Goal: Task Accomplishment & Management: Complete application form

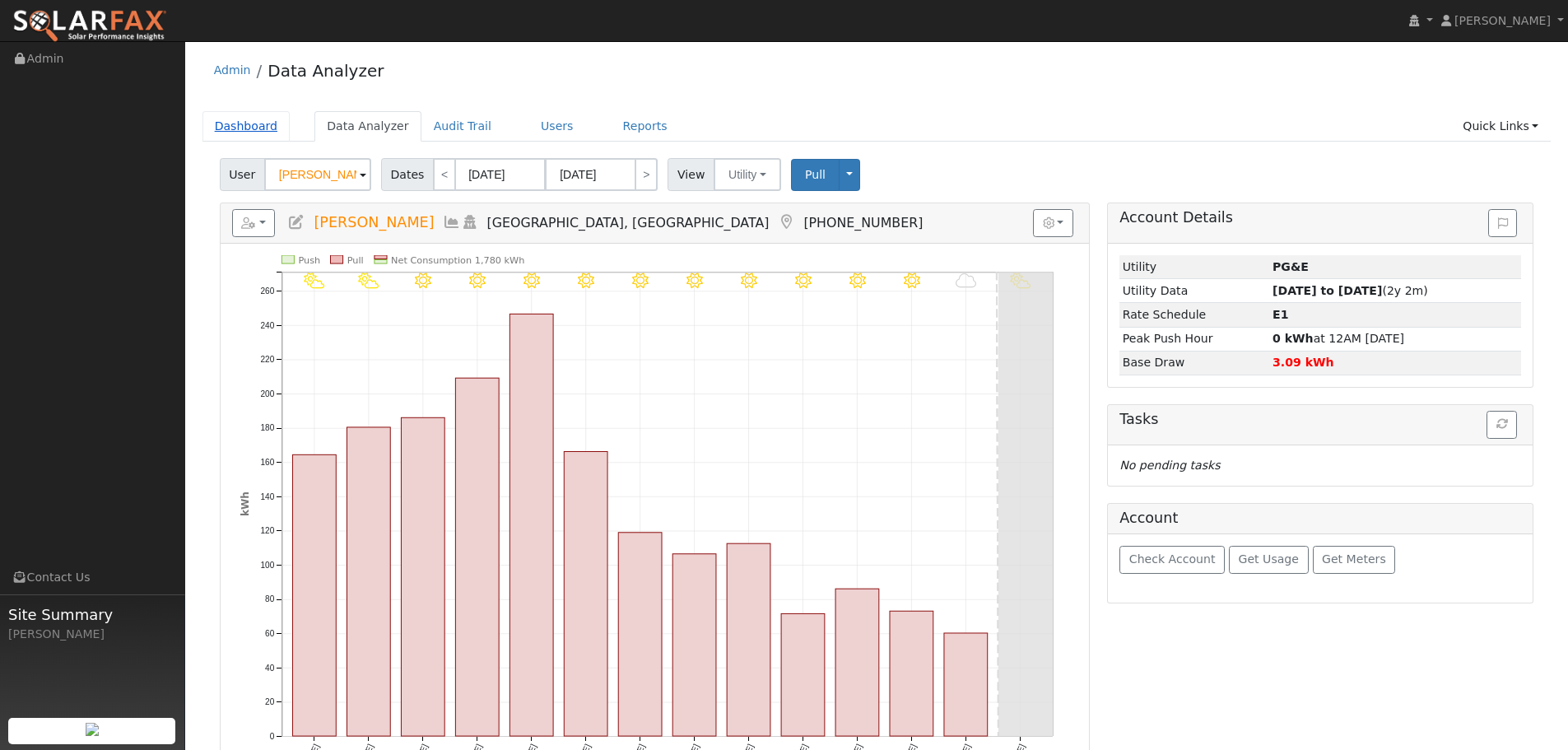
click at [269, 122] on link "Dashboard" at bounding box center [246, 127] width 88 height 31
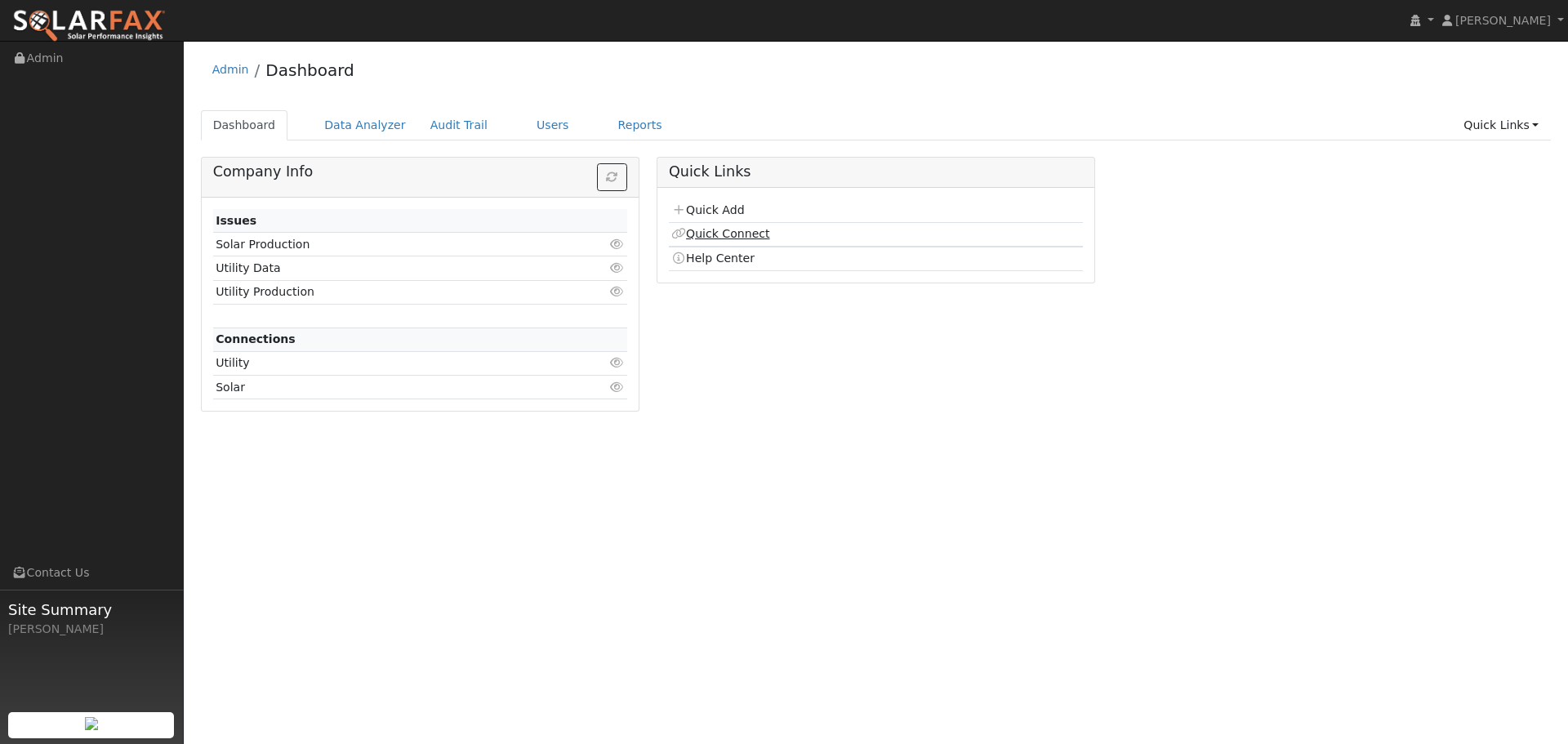
click at [756, 232] on link "Quick Connect" at bounding box center [720, 234] width 98 height 13
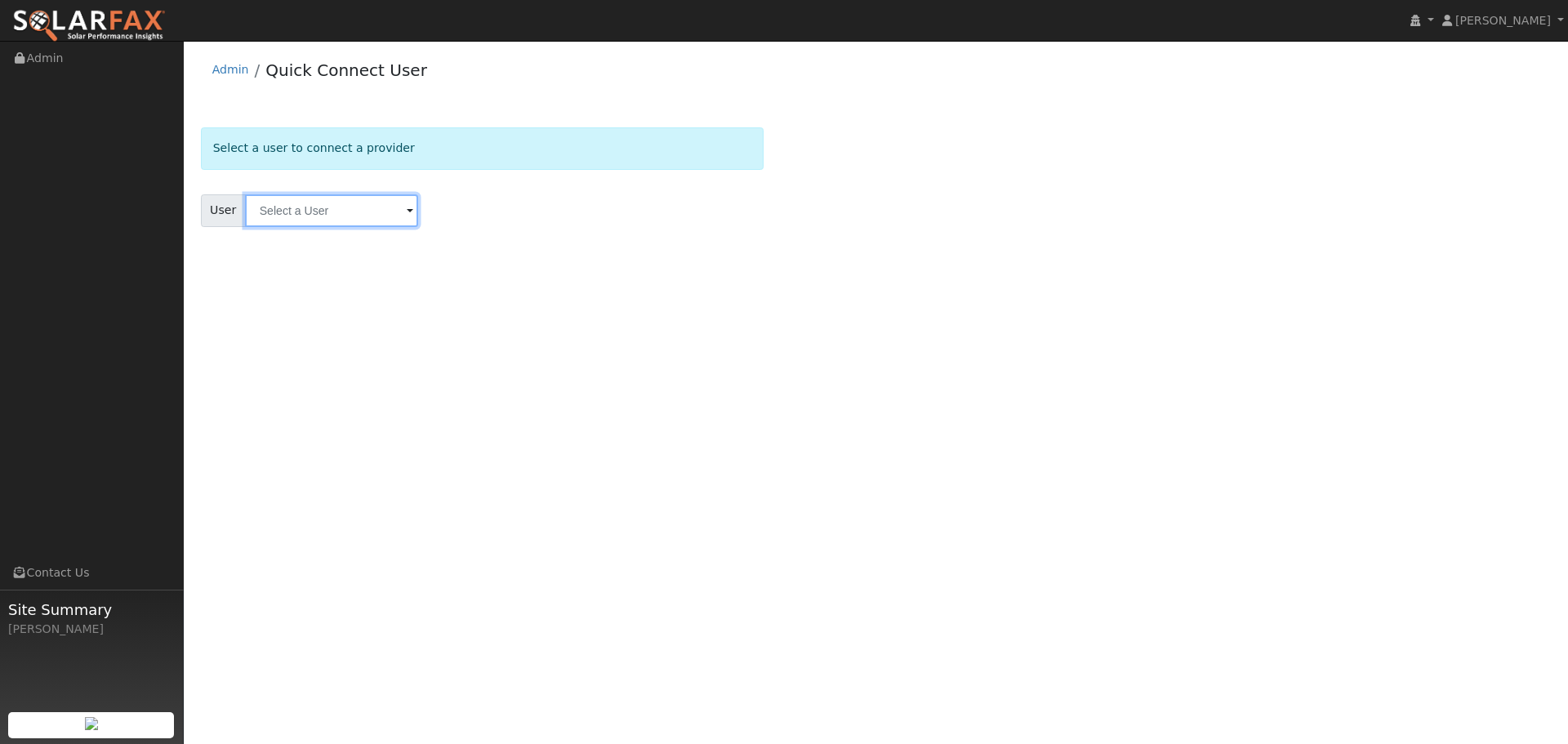
click at [329, 206] on input "text" at bounding box center [332, 211] width 173 height 33
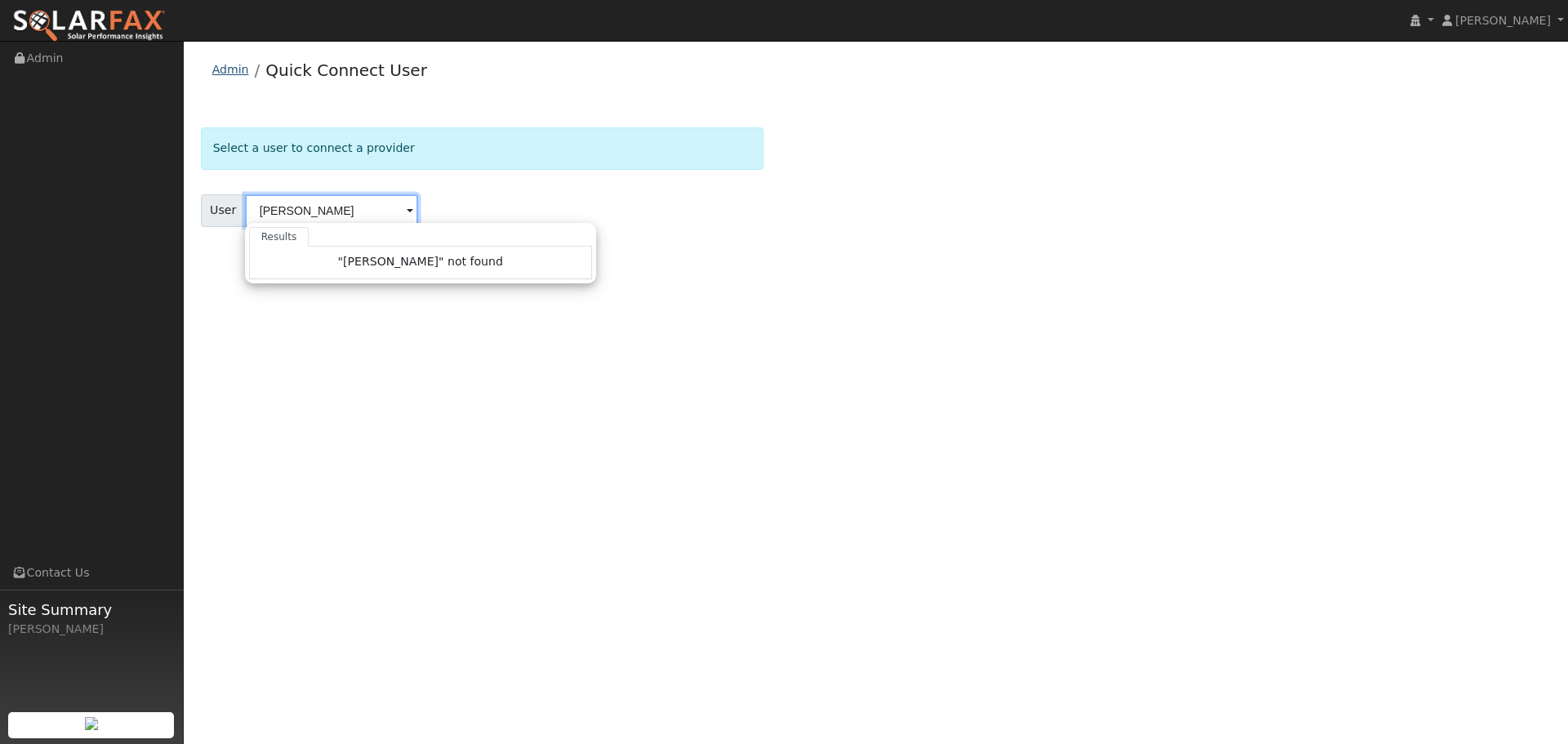
type input "ceasar"
click at [237, 73] on link "Admin" at bounding box center [230, 69] width 37 height 13
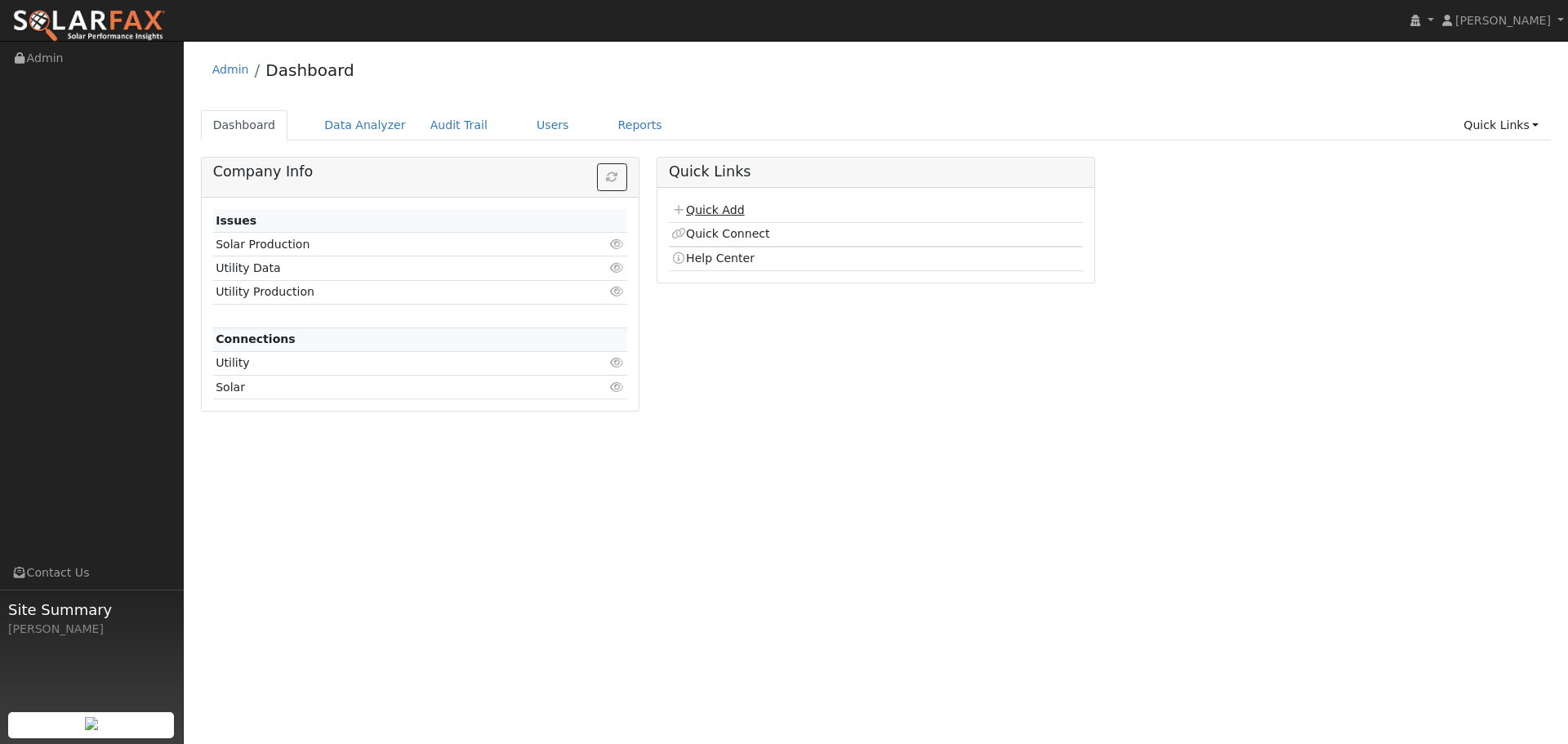
click at [725, 206] on link "Quick Add" at bounding box center [708, 210] width 73 height 13
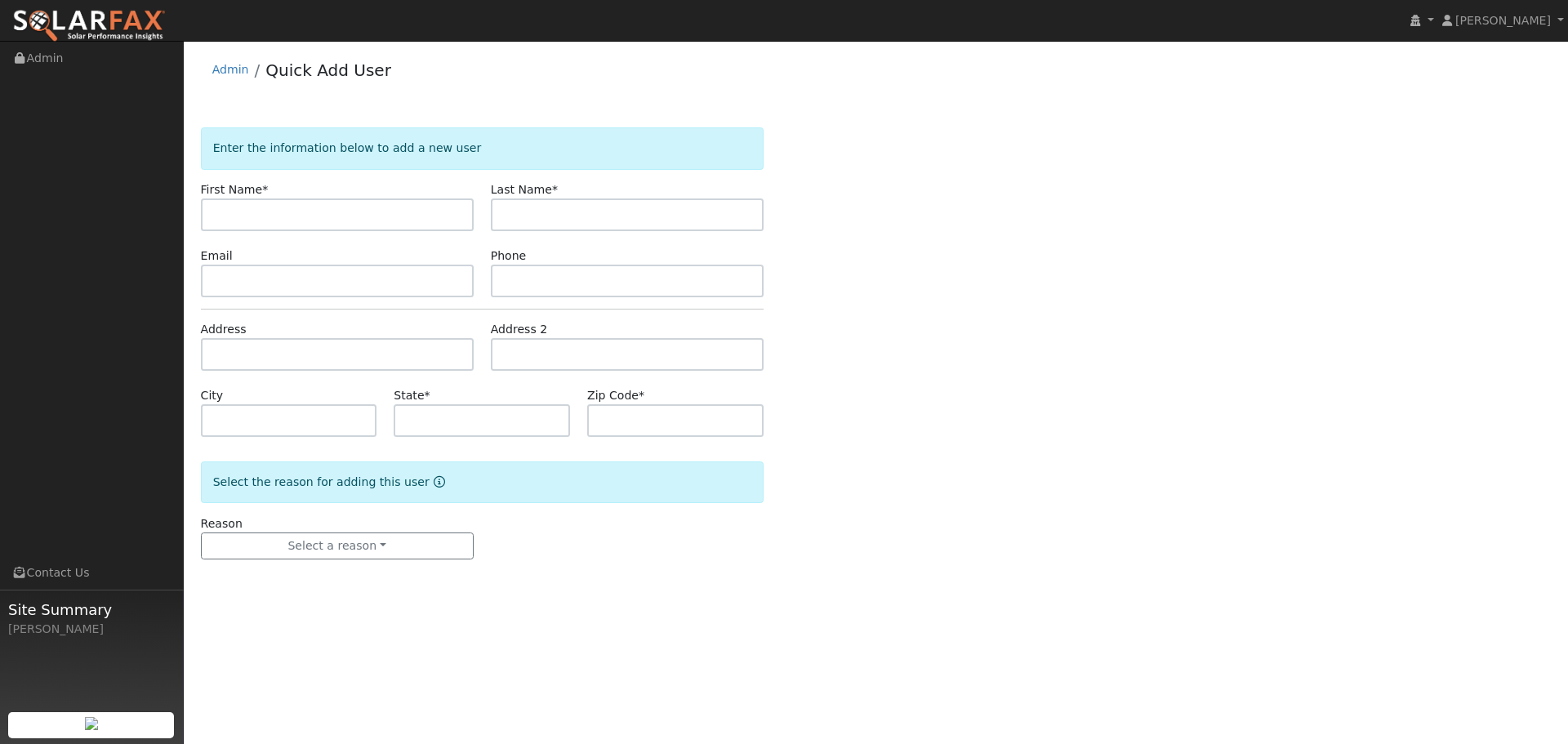
click at [259, 211] on input "text" at bounding box center [337, 215] width 272 height 33
type input "Ceasar"
type input "Choy"
click at [235, 275] on input "text" at bounding box center [337, 281] width 272 height 33
paste input "caess29@yahoo.com"
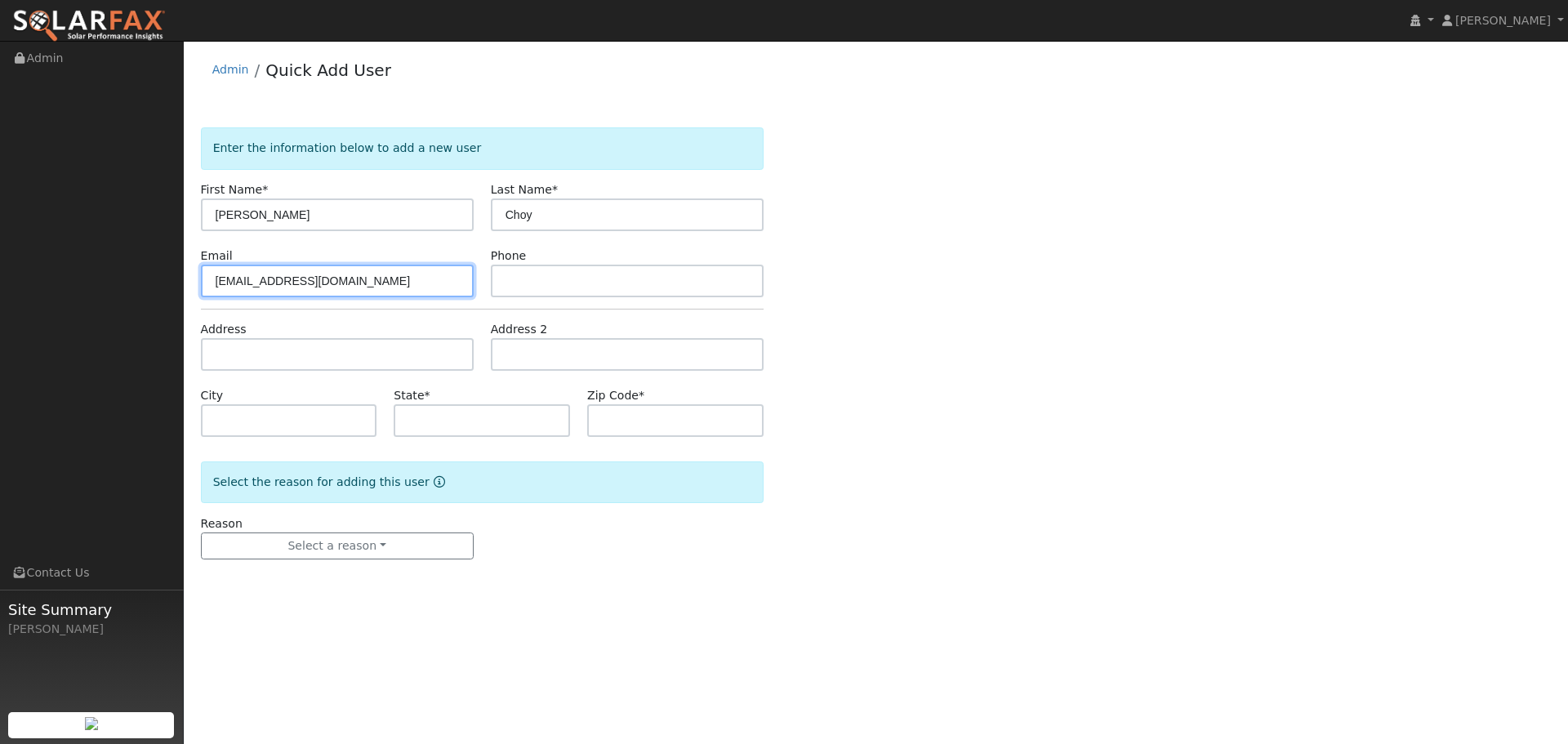
type input "caess29@yahoo.com"
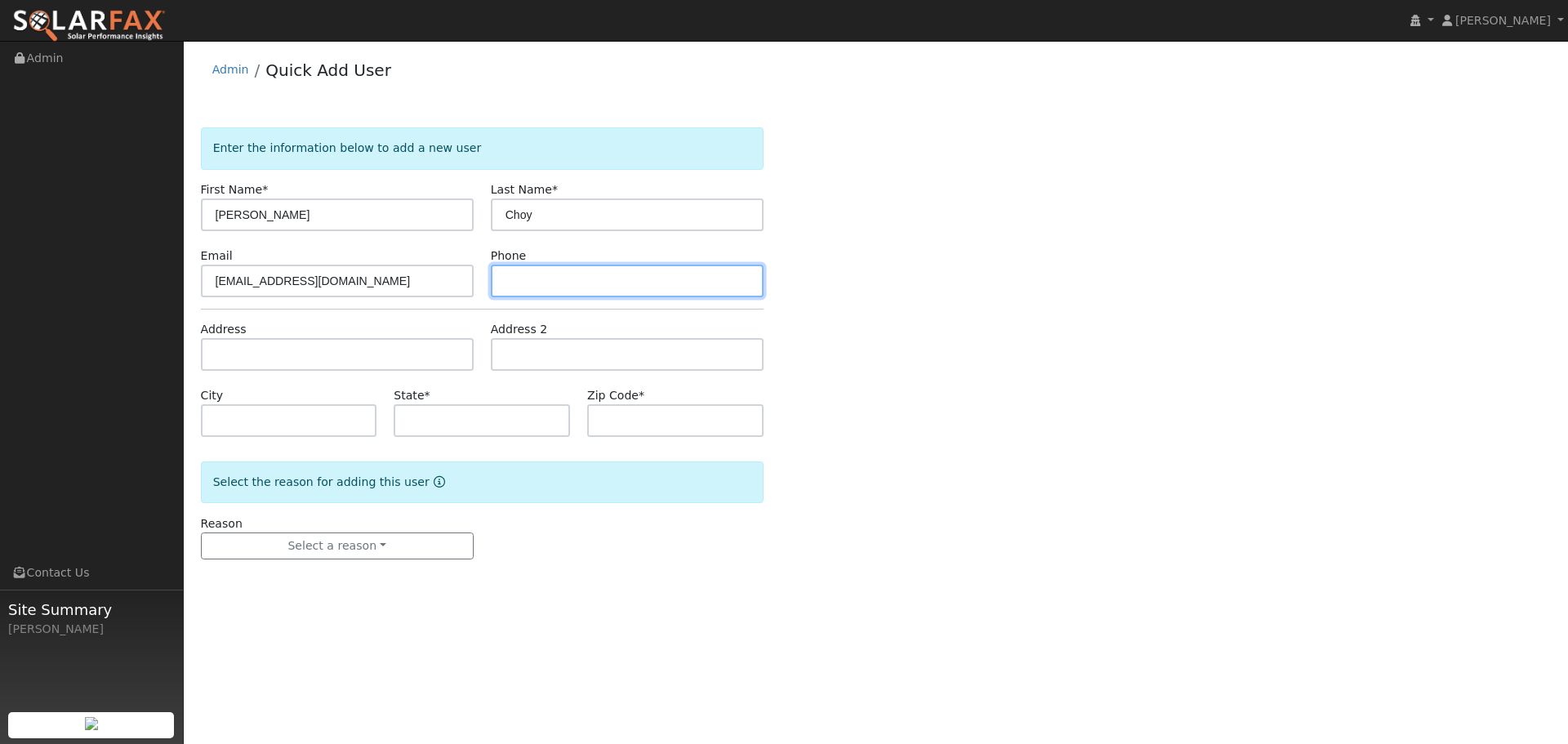
click at [533, 275] on input "text" at bounding box center [627, 281] width 272 height 33
paste input "(415) 794-1244"
type input "(415) 794-1244"
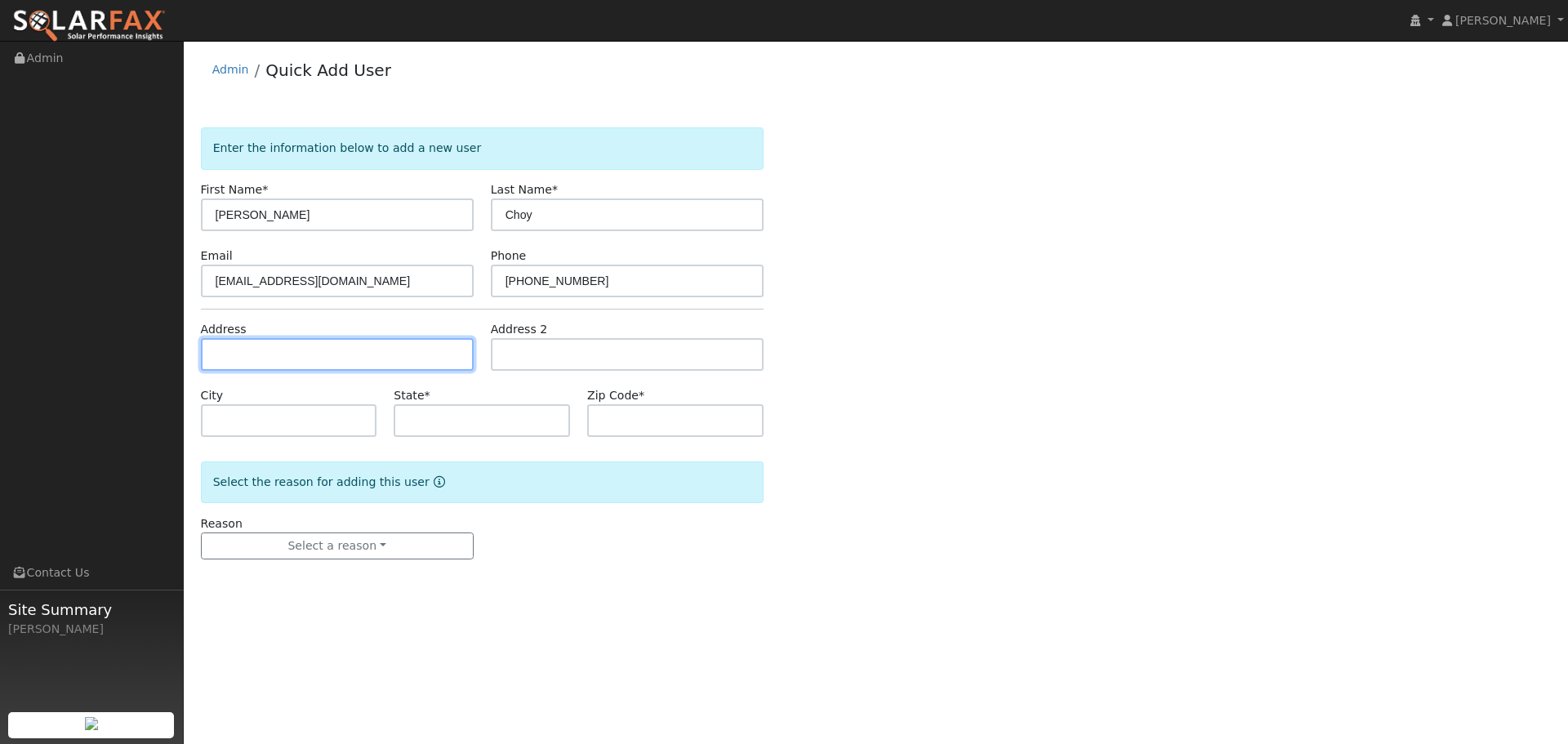
click at [304, 350] on input "text" at bounding box center [337, 354] width 272 height 33
paste input "4926 Wagon Wheel Way"
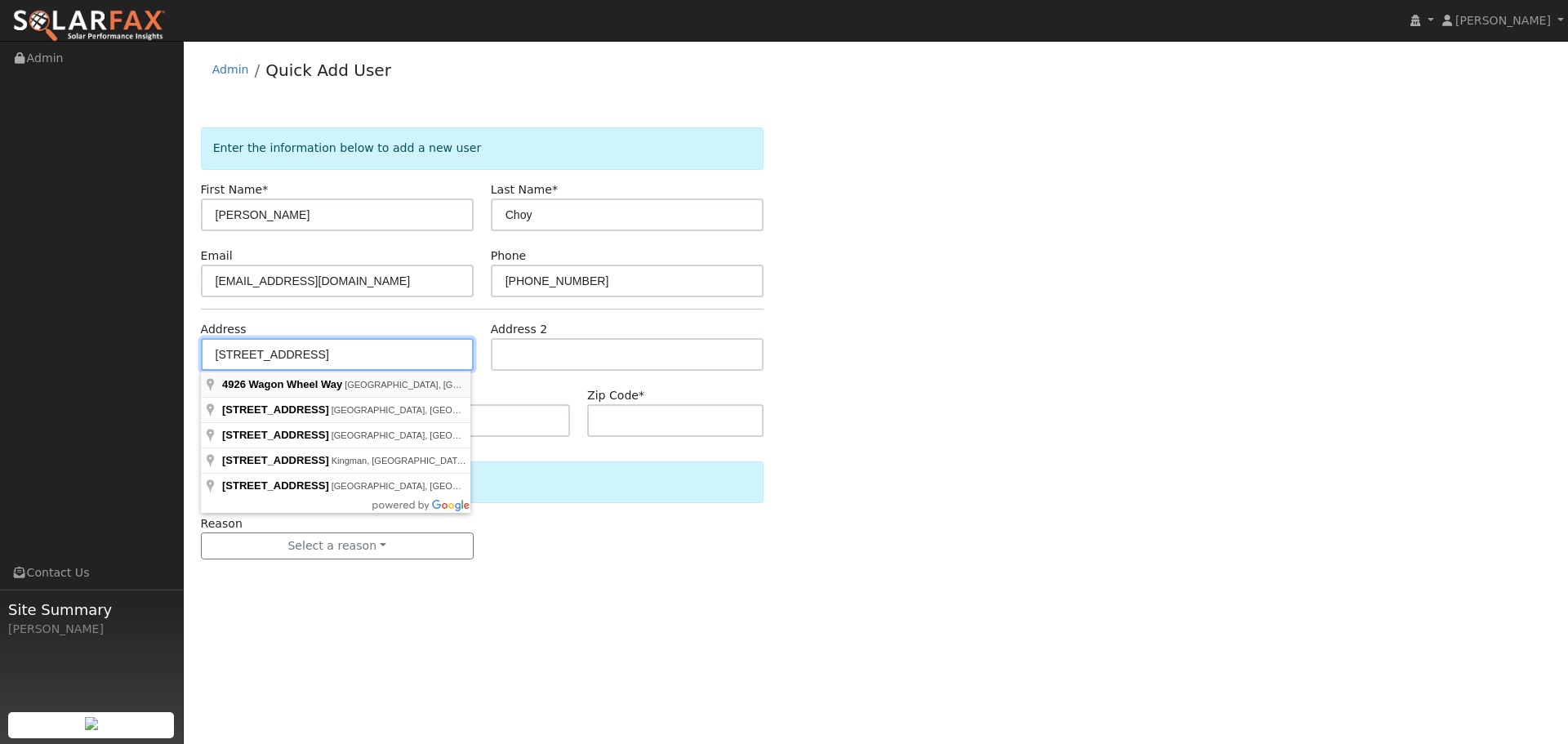
type input "4926 Wagon Wheel Way"
type input "Richmond"
type input "CA"
type input "94803"
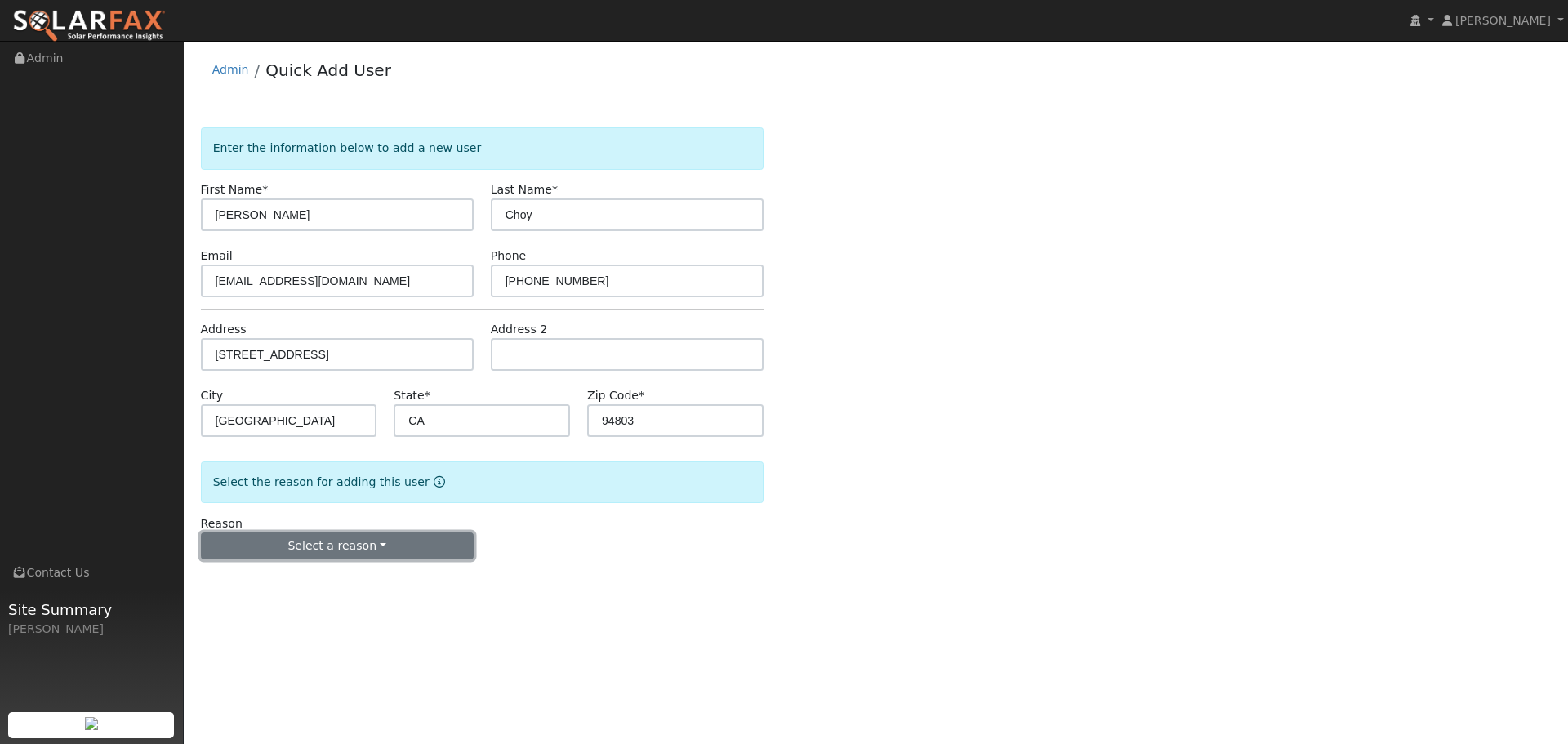
click at [282, 555] on button "Select a reason" at bounding box center [337, 547] width 272 height 28
click at [271, 581] on link "New lead" at bounding box center [291, 580] width 181 height 23
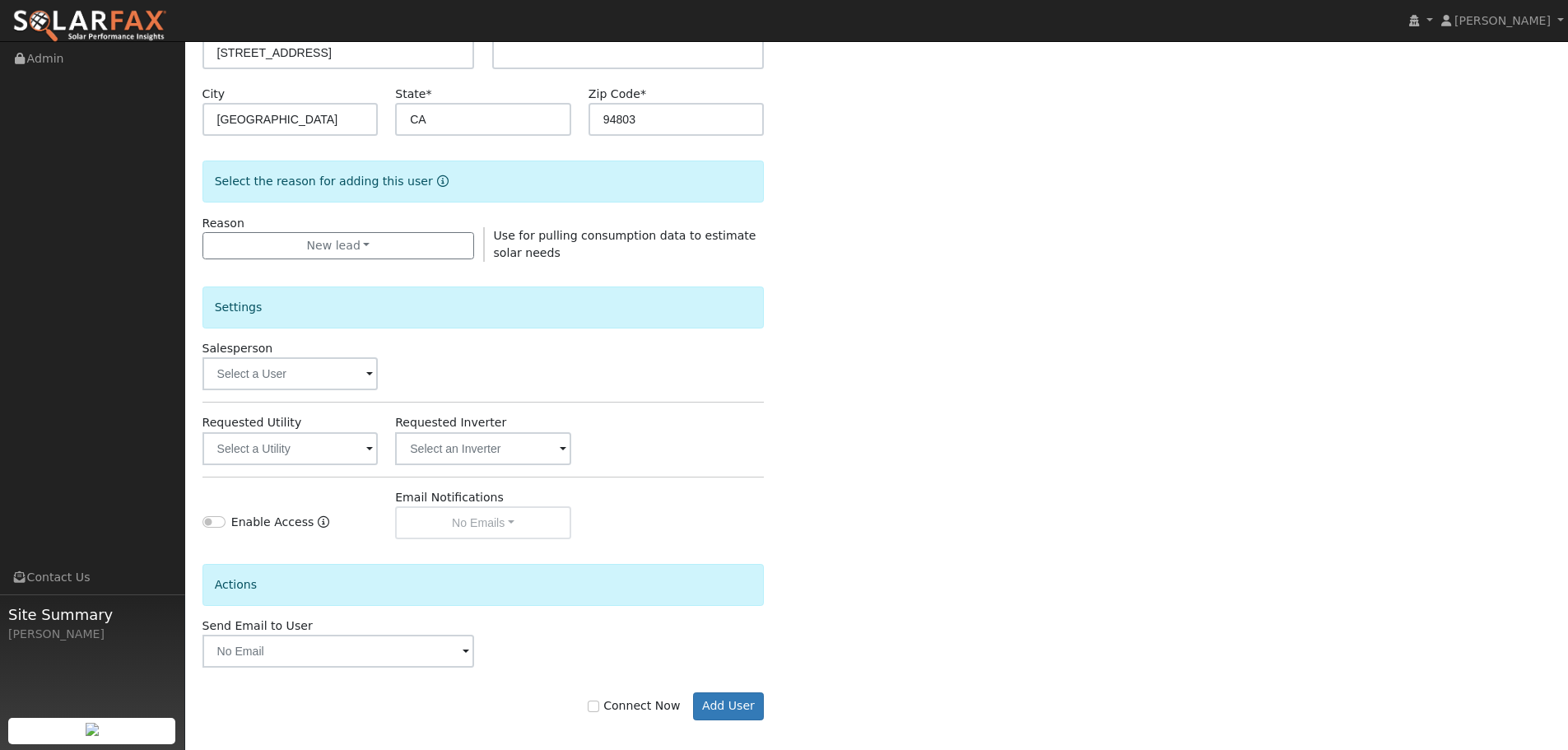
scroll to position [316, 0]
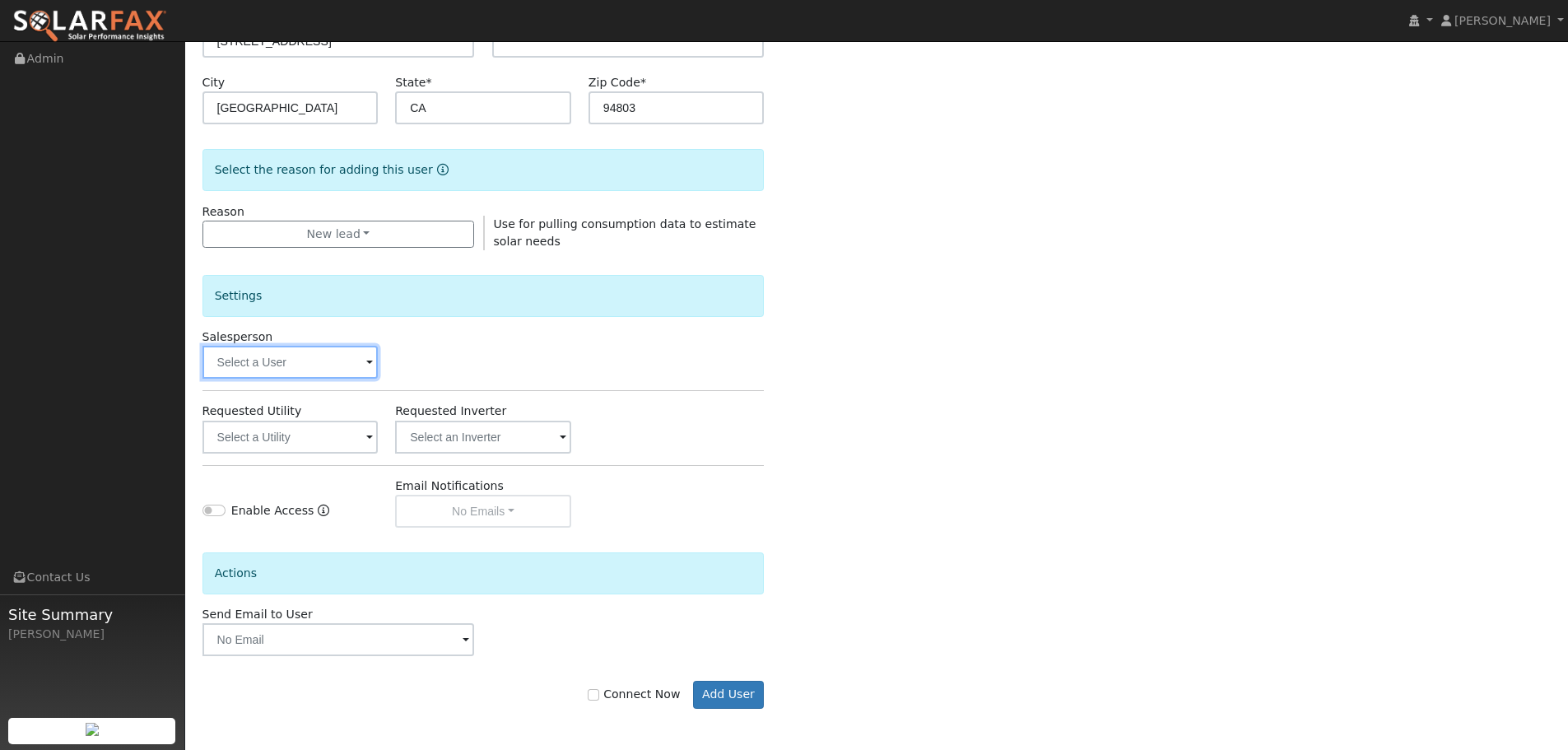
click at [290, 369] on input "text" at bounding box center [290, 362] width 176 height 33
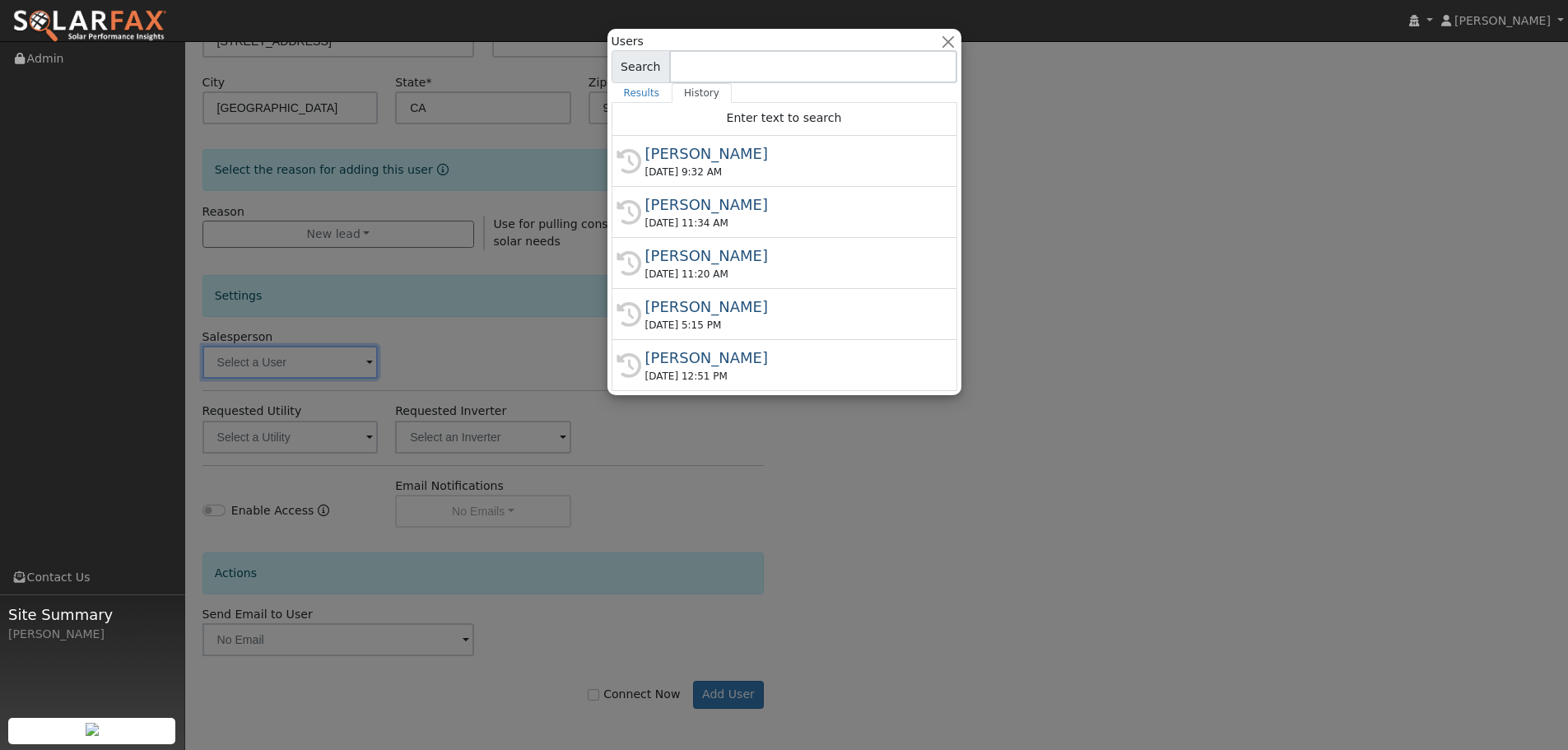
click at [718, 62] on input at bounding box center [813, 67] width 288 height 33
click at [742, 295] on div "History Adam Hedemark 08/20/2025 5:15 PM" at bounding box center [784, 314] width 345 height 51
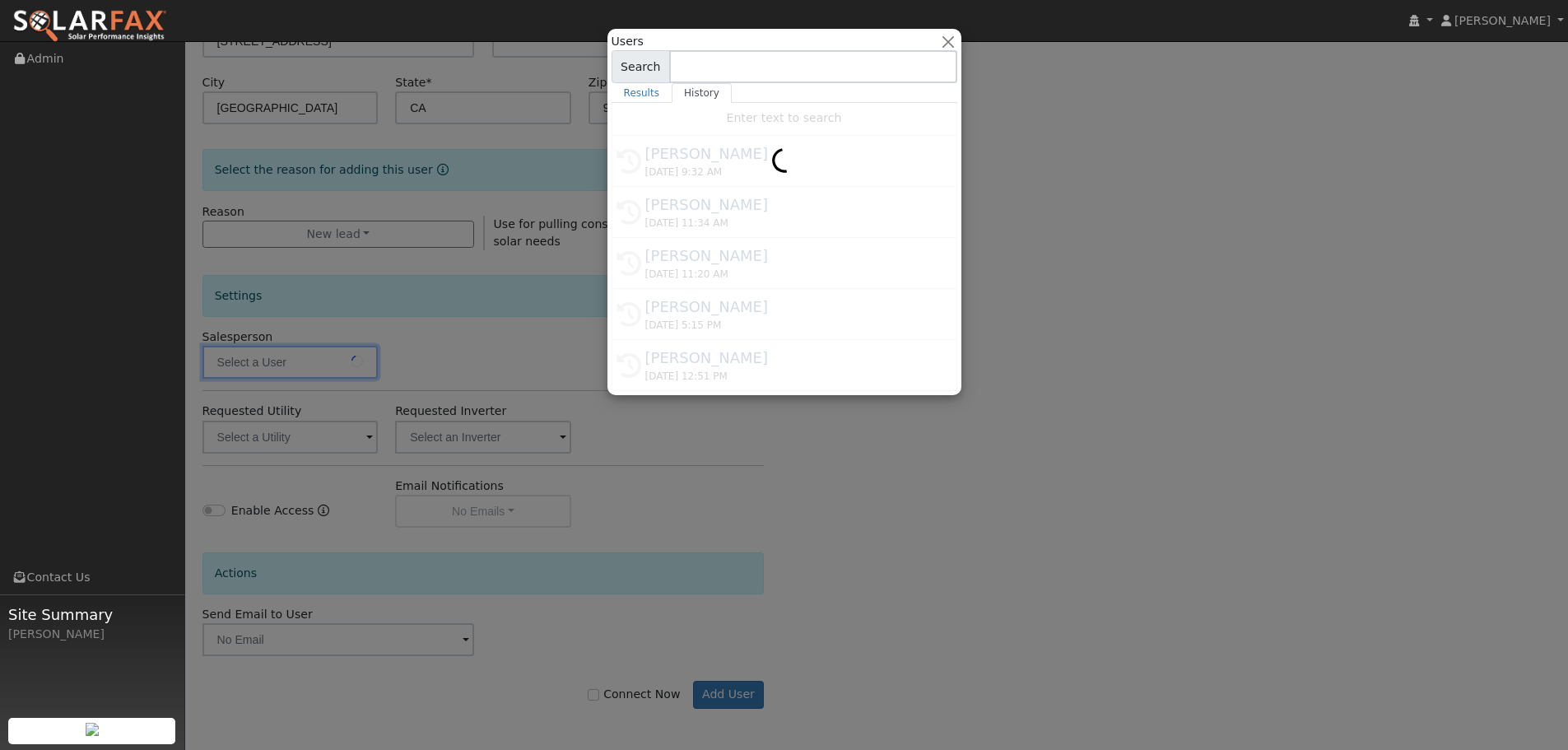
type input "Adam Hedemark"
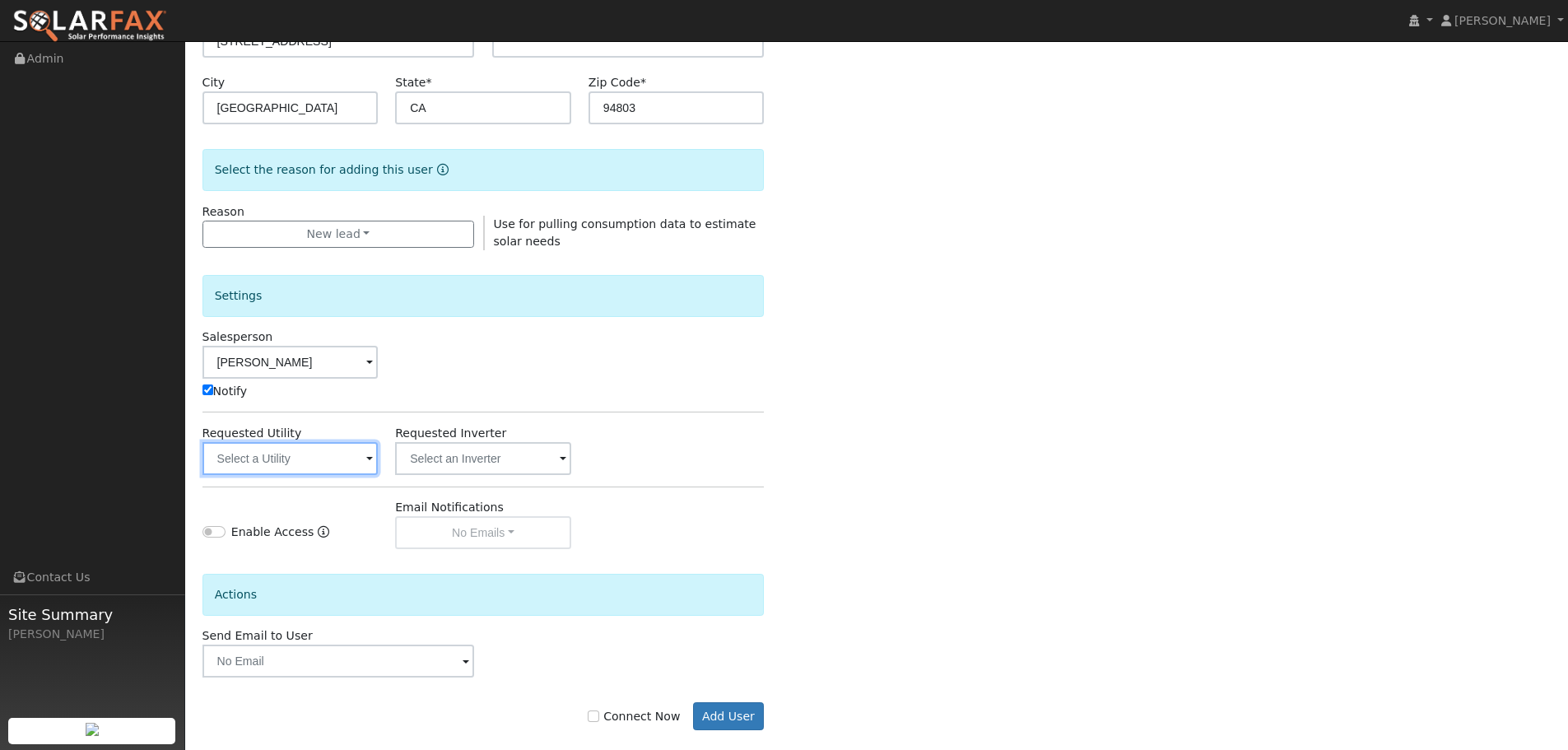
click at [300, 462] on input "text" at bounding box center [290, 459] width 176 height 33
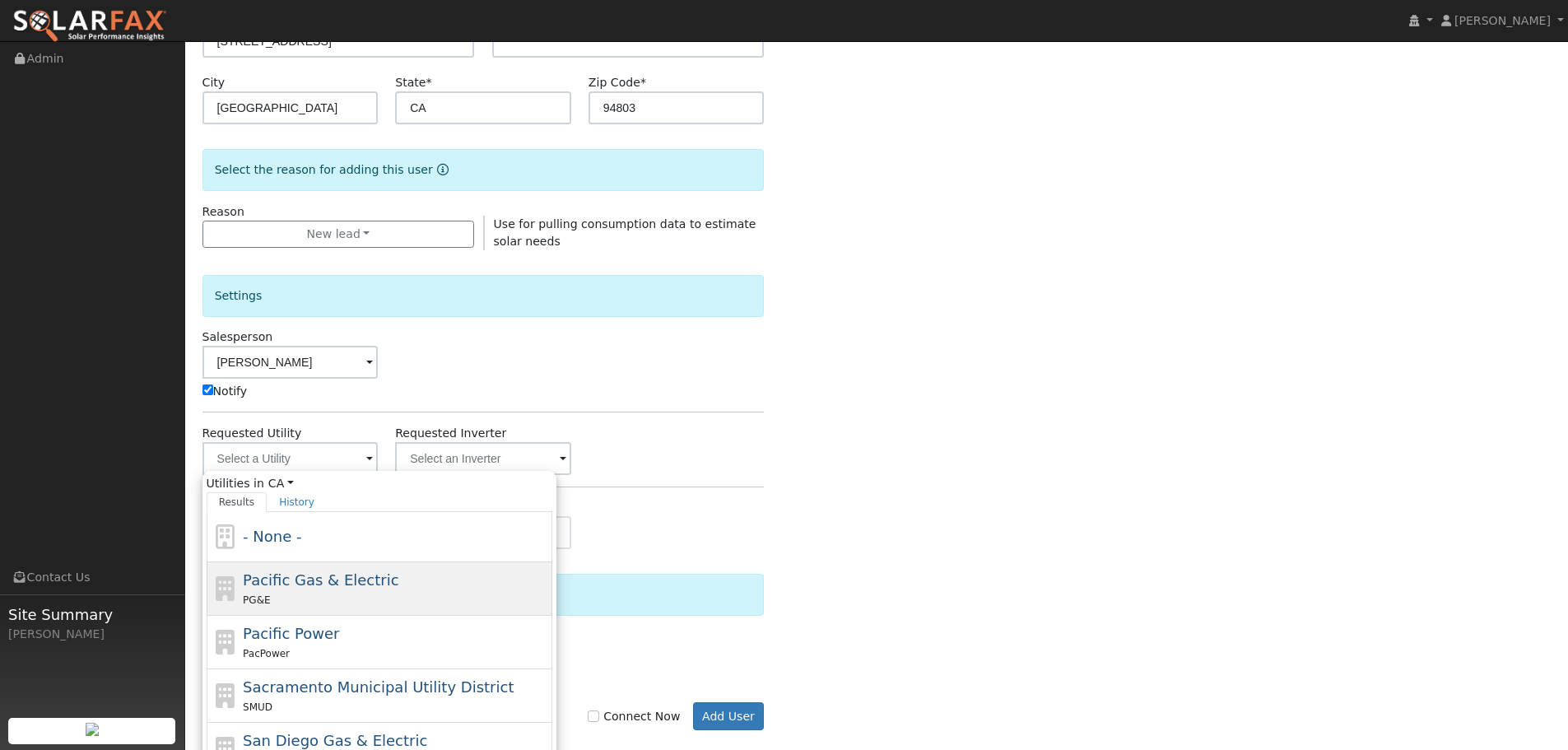
click at [314, 577] on span "Pacific Gas & Electric" at bounding box center [320, 579] width 156 height 17
type input "Pacific Gas & Electric"
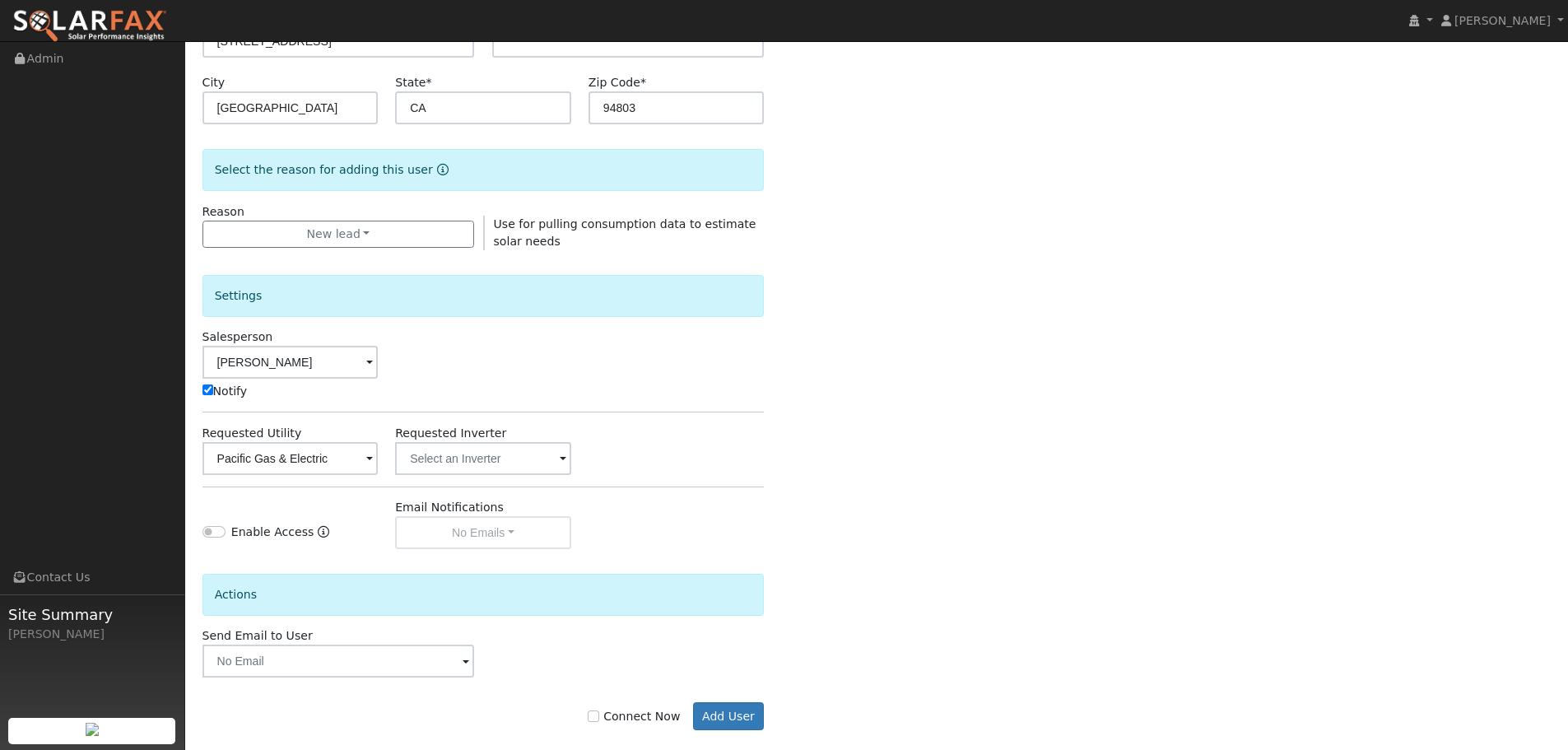
click at [632, 716] on label "Connect Now" at bounding box center [633, 717] width 92 height 17
click at [599, 716] on input "Connect Now" at bounding box center [593, 717] width 12 height 12
checkbox input "true"
click at [748, 715] on button "Add User" at bounding box center [729, 717] width 72 height 28
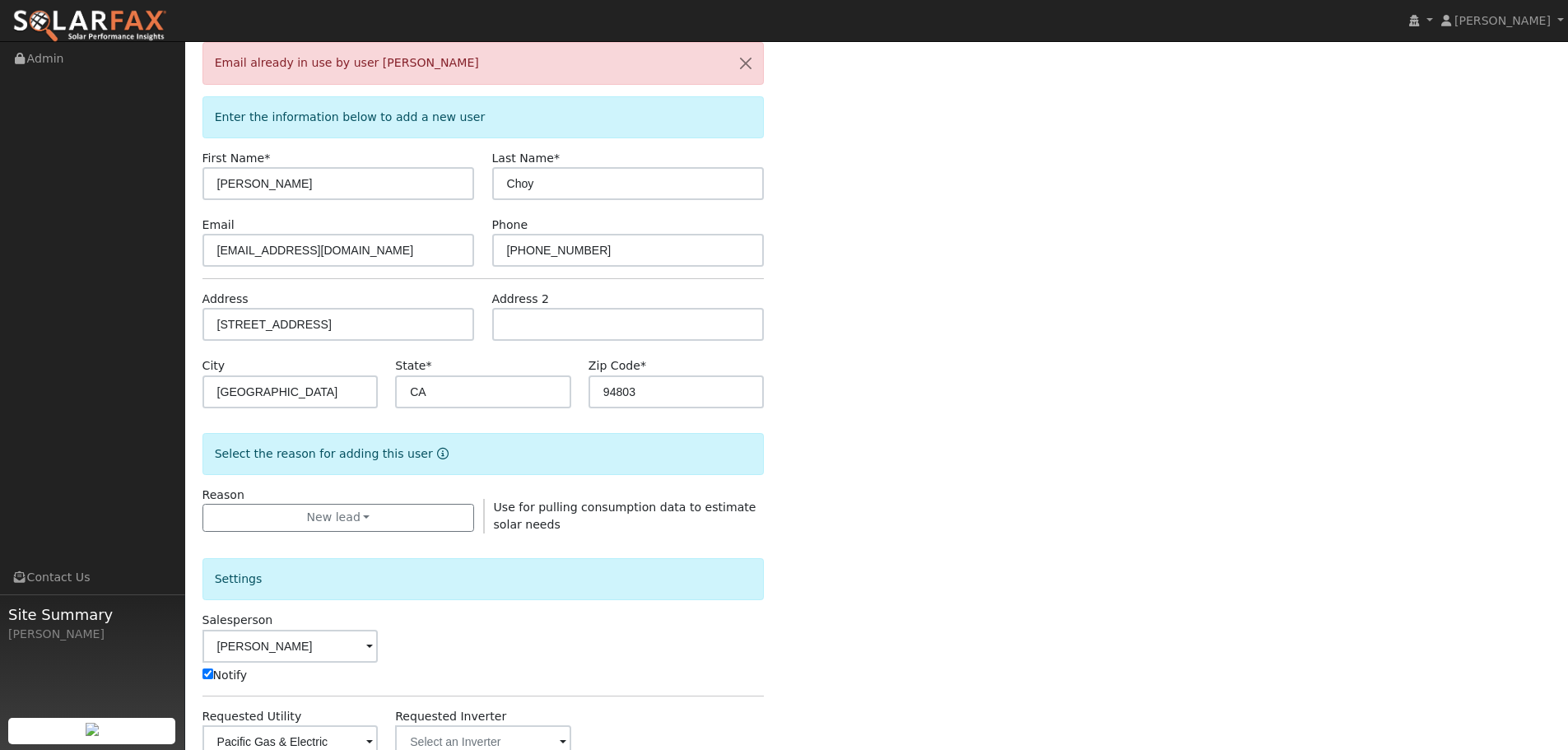
scroll to position [0, 0]
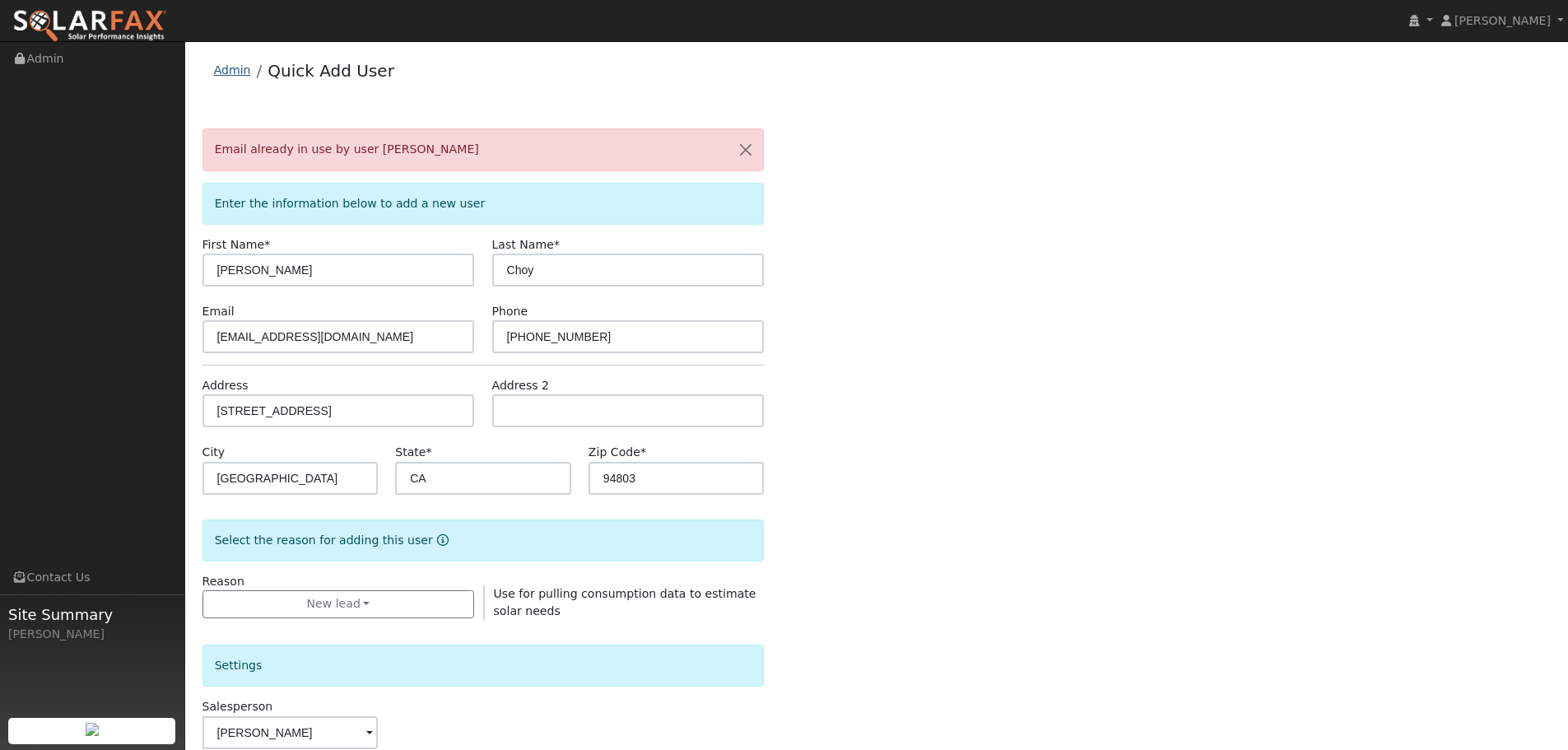
click at [233, 75] on link "Admin" at bounding box center [232, 70] width 37 height 13
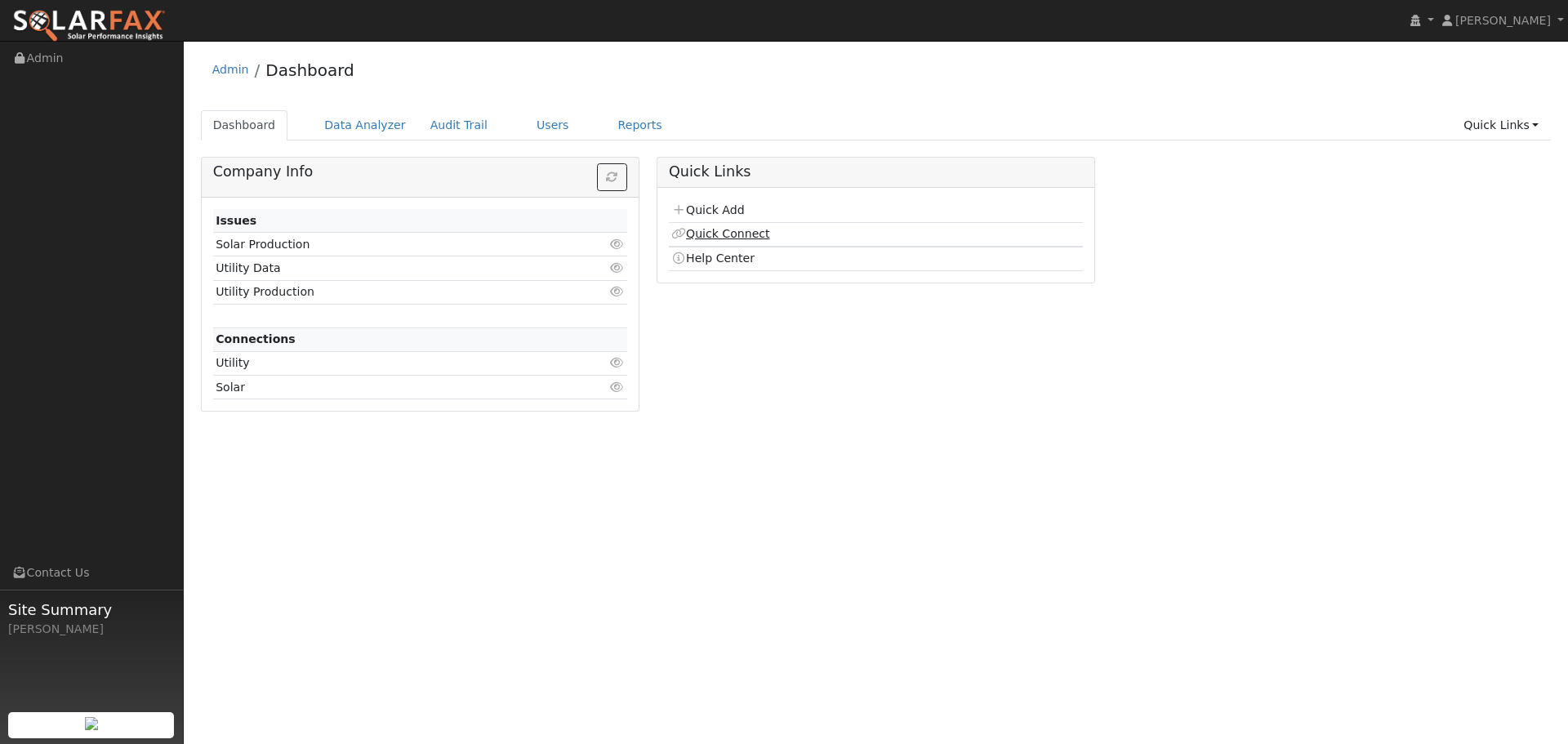
click at [723, 233] on link "Quick Connect" at bounding box center [720, 234] width 98 height 13
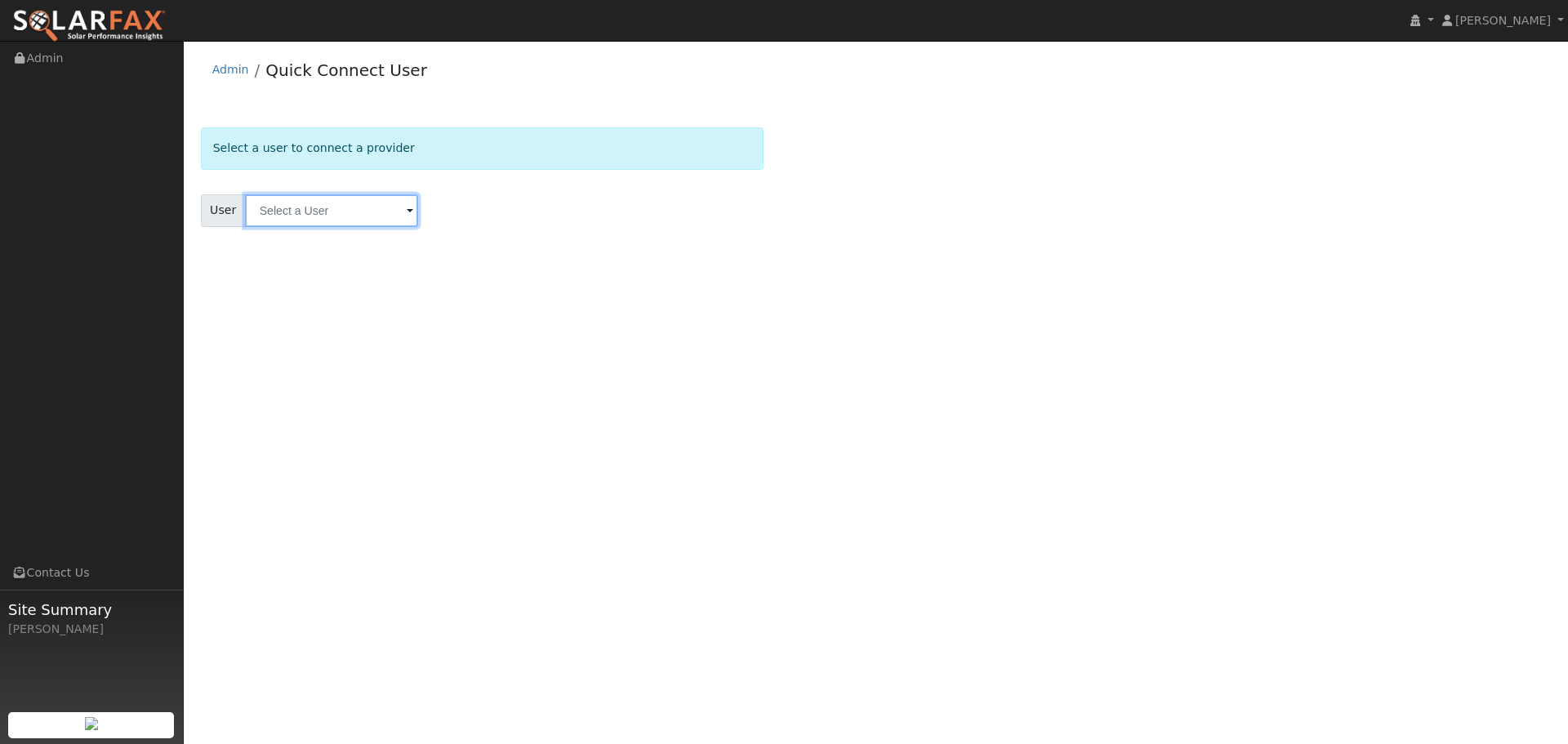
click at [315, 214] on input "text" at bounding box center [332, 211] width 173 height 33
click at [274, 215] on input "ceasar cho" at bounding box center [332, 211] width 173 height 33
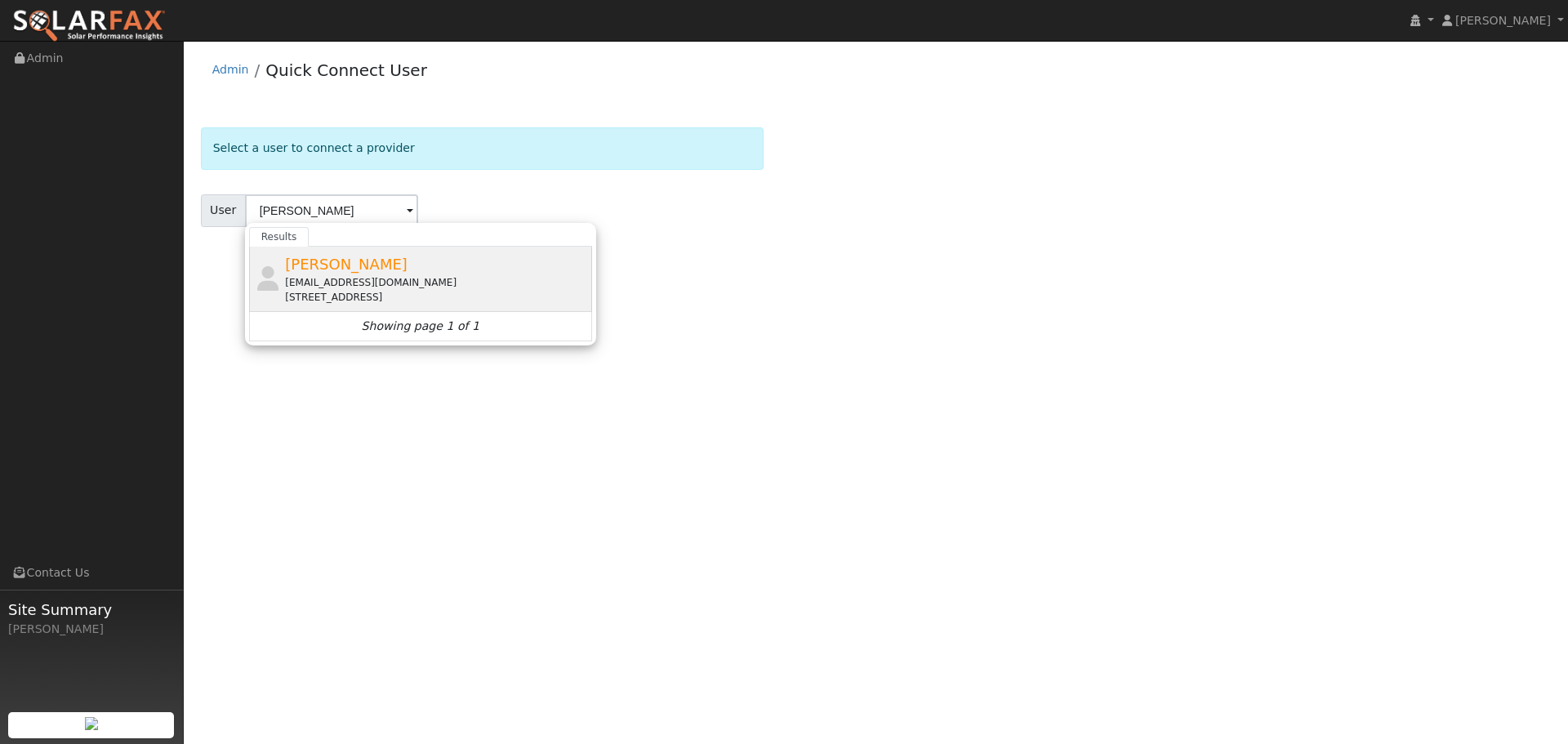
click at [355, 262] on span "Caesar Choy" at bounding box center [346, 264] width 122 height 17
type input "Caesar Choy"
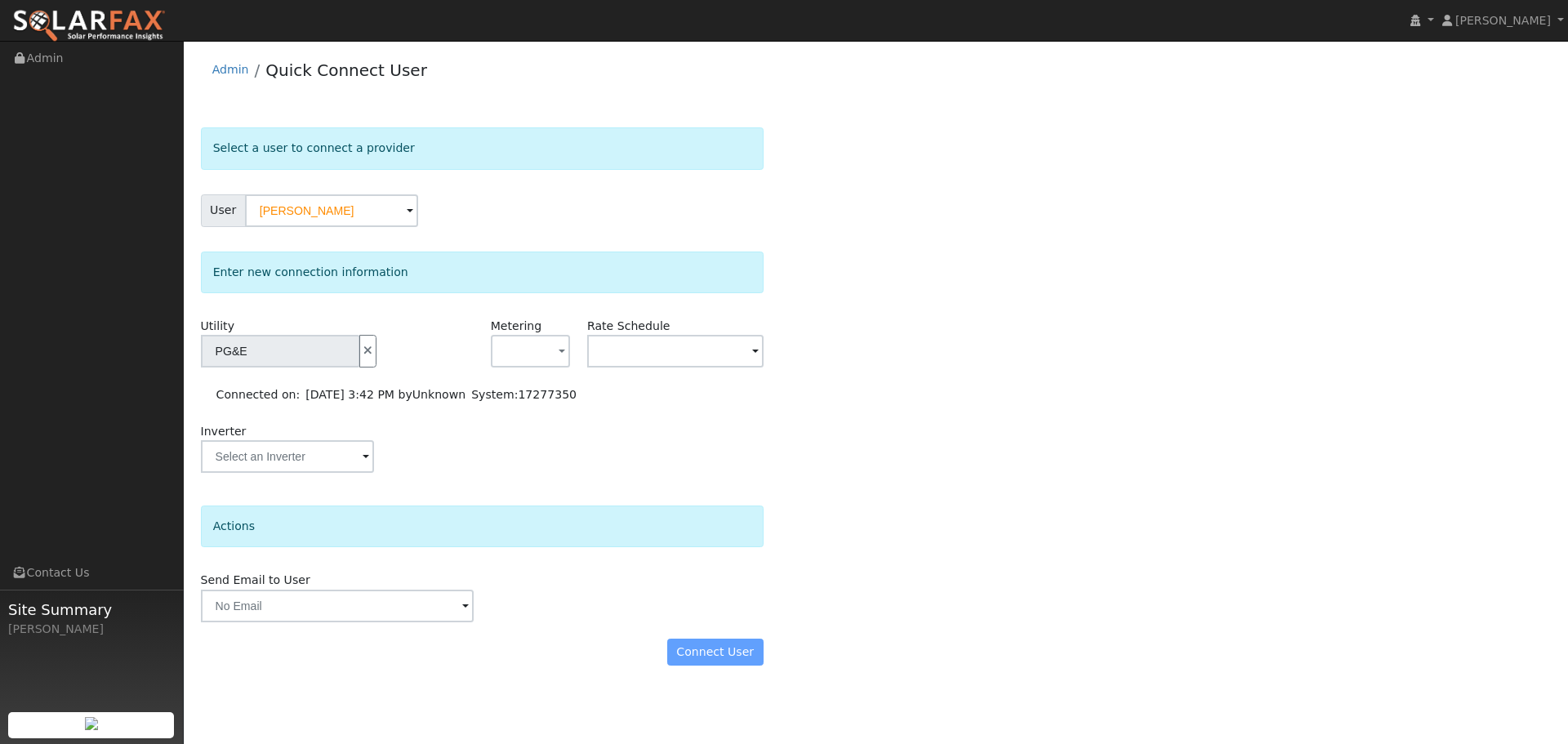
click at [713, 649] on div "Connect User" at bounding box center [481, 652] width 580 height 28
click at [291, 462] on input "text" at bounding box center [287, 457] width 173 height 33
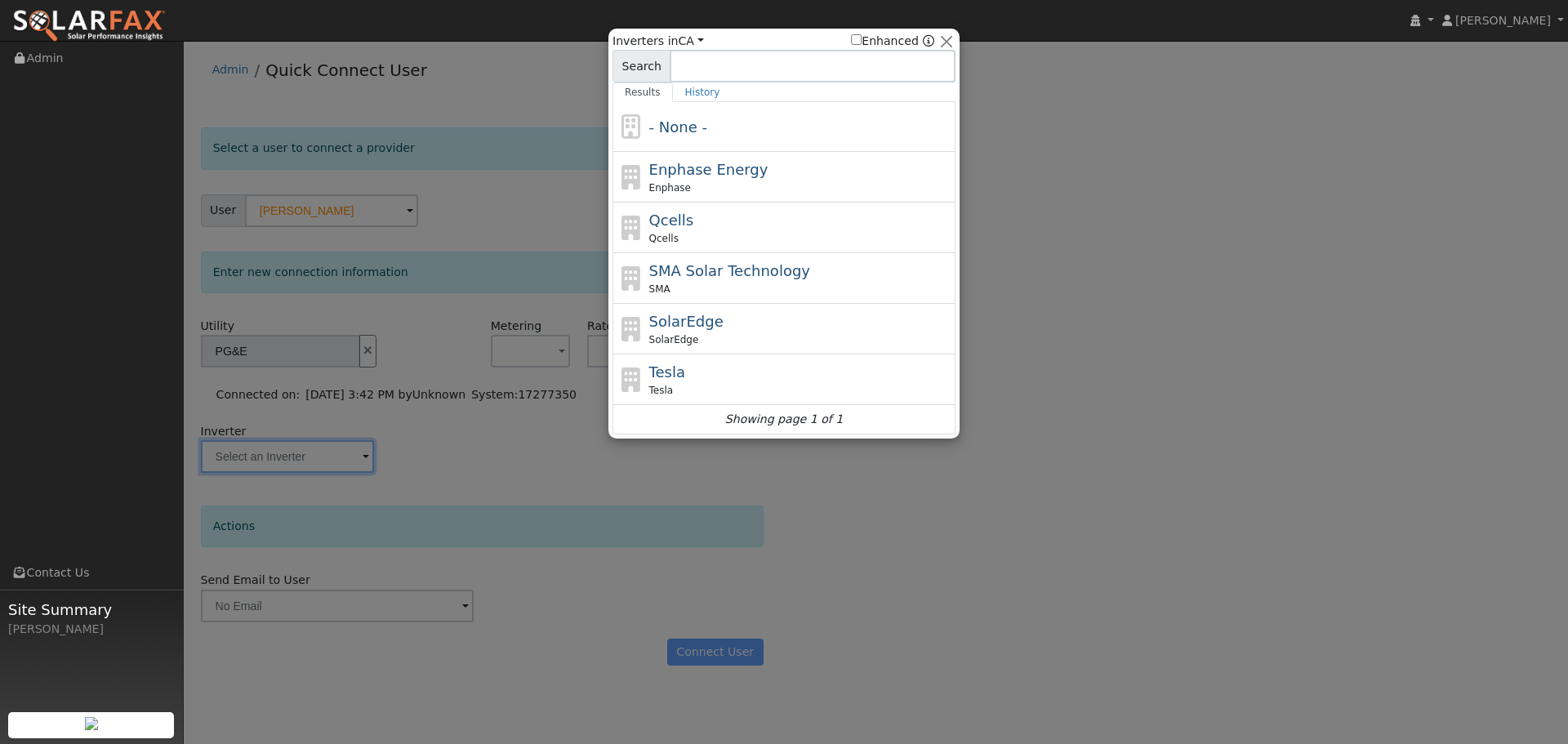
click at [750, 63] on input at bounding box center [812, 66] width 286 height 33
click at [1135, 227] on div at bounding box center [784, 372] width 1568 height 744
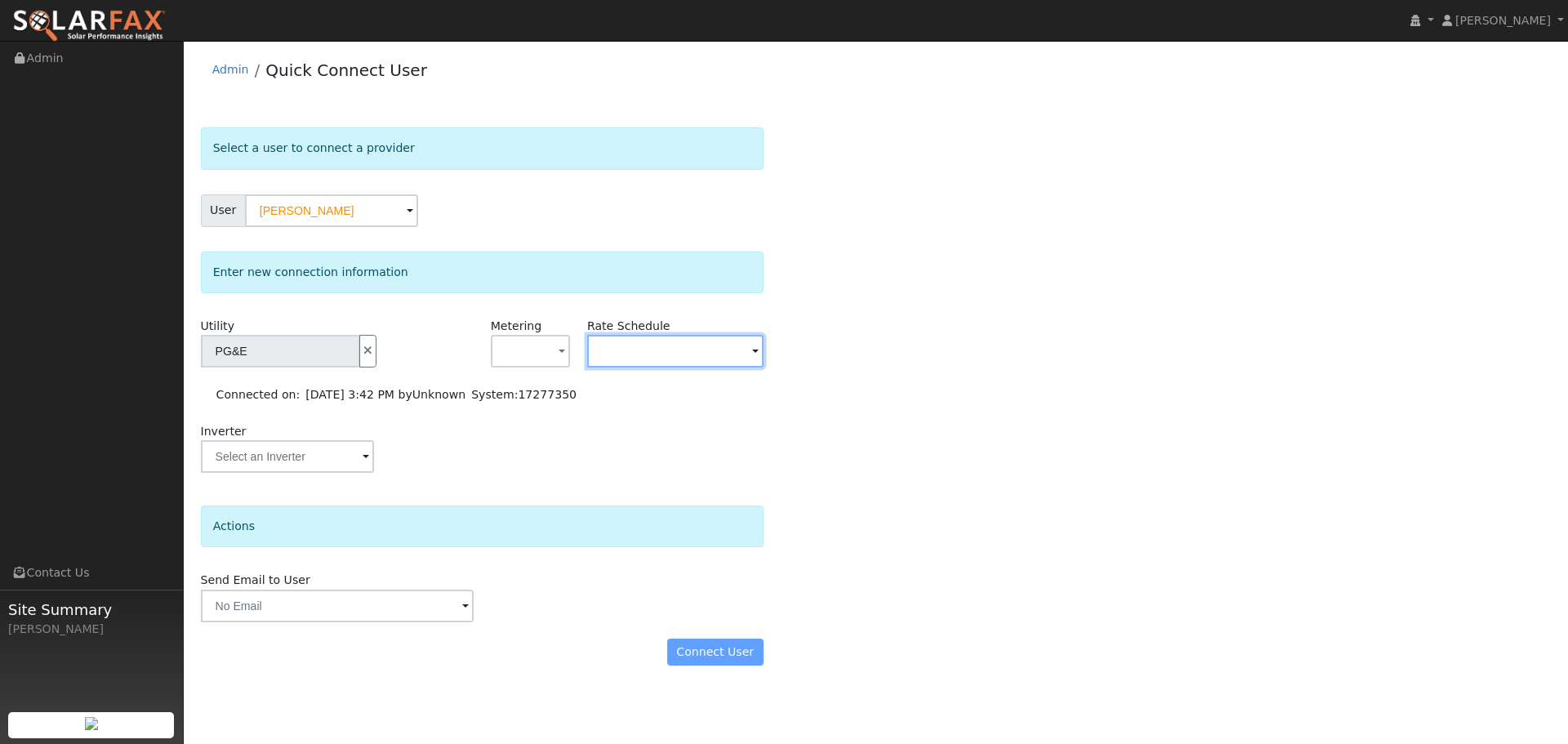
click at [635, 352] on input "text" at bounding box center [675, 352] width 177 height 33
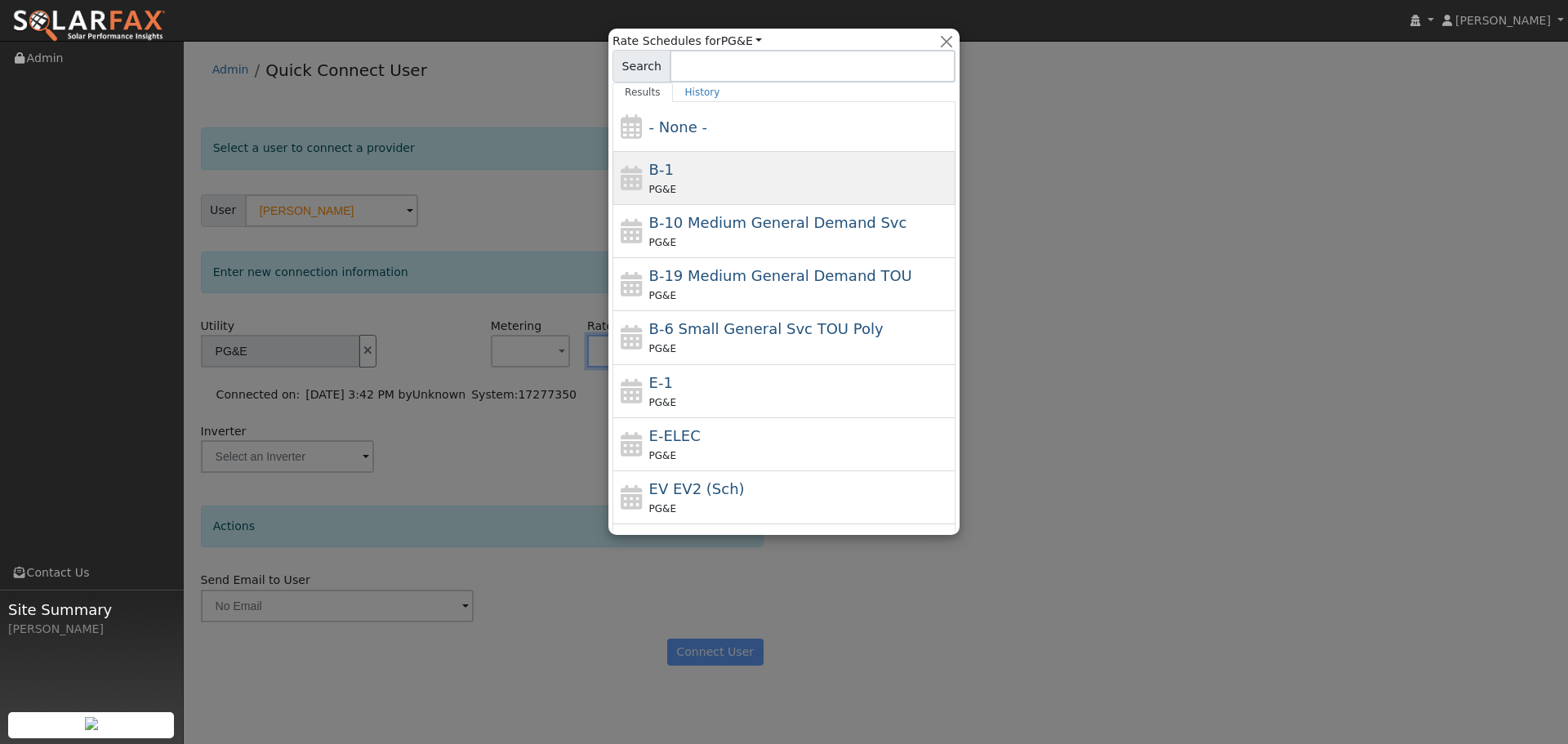
click at [694, 163] on div "B-1 PG&E" at bounding box center [800, 178] width 303 height 39
type input "B-1"
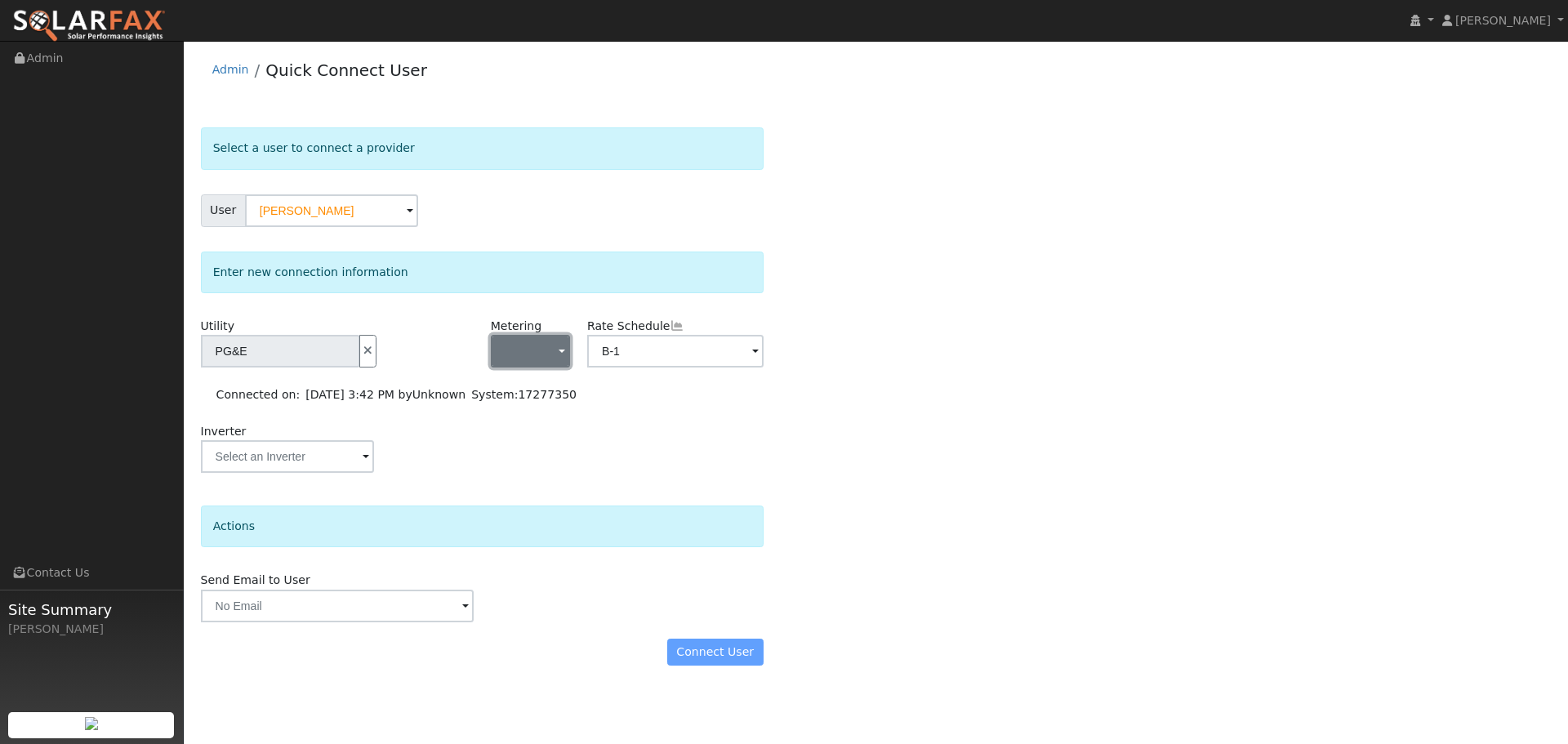
click at [559, 351] on span "button" at bounding box center [562, 352] width 7 height 17
click at [519, 412] on link "NEM" at bounding box center [547, 410] width 113 height 23
click at [715, 660] on div "Connect User" at bounding box center [481, 652] width 580 height 28
click at [323, 615] on input "text" at bounding box center [337, 606] width 272 height 33
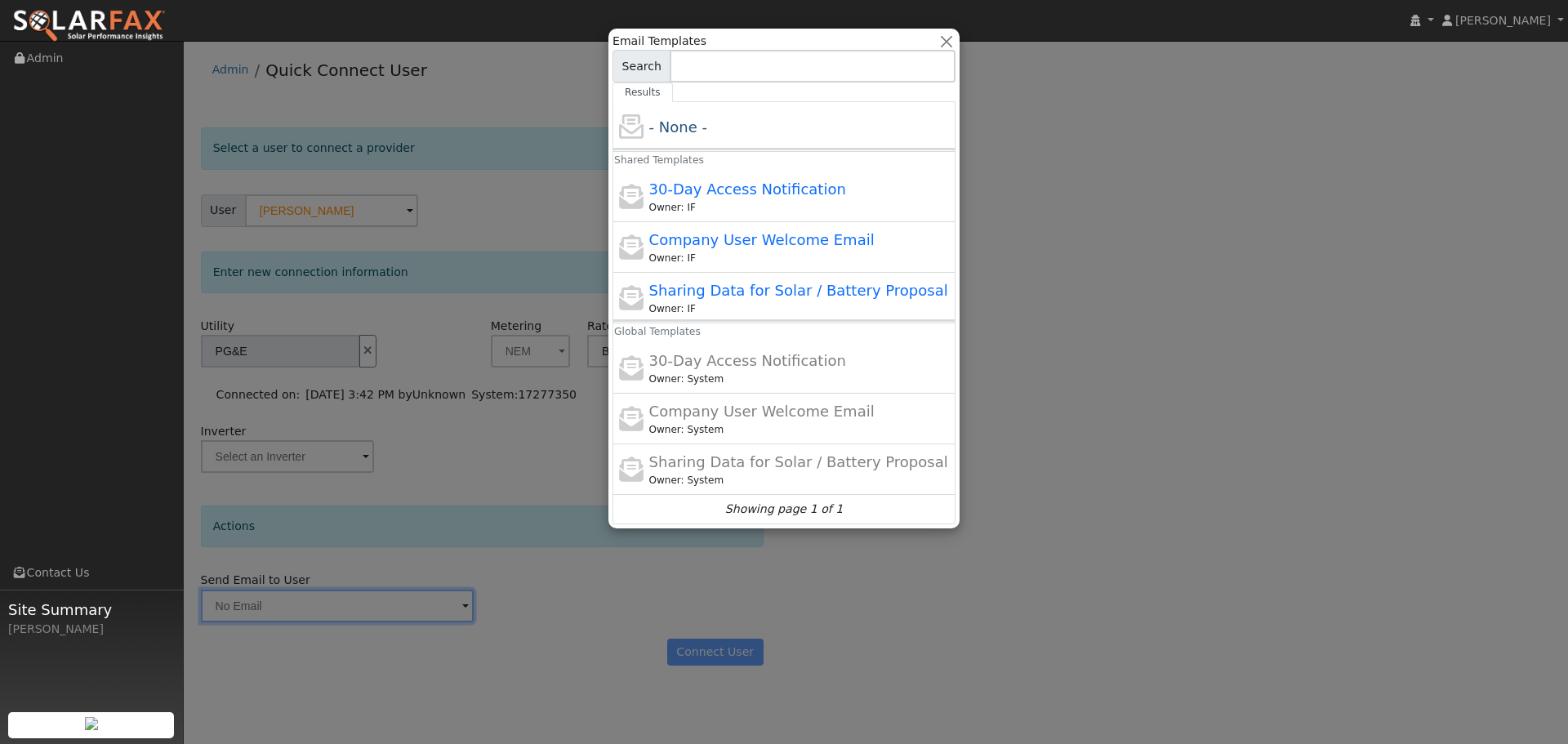
click at [1046, 539] on div at bounding box center [784, 372] width 1568 height 744
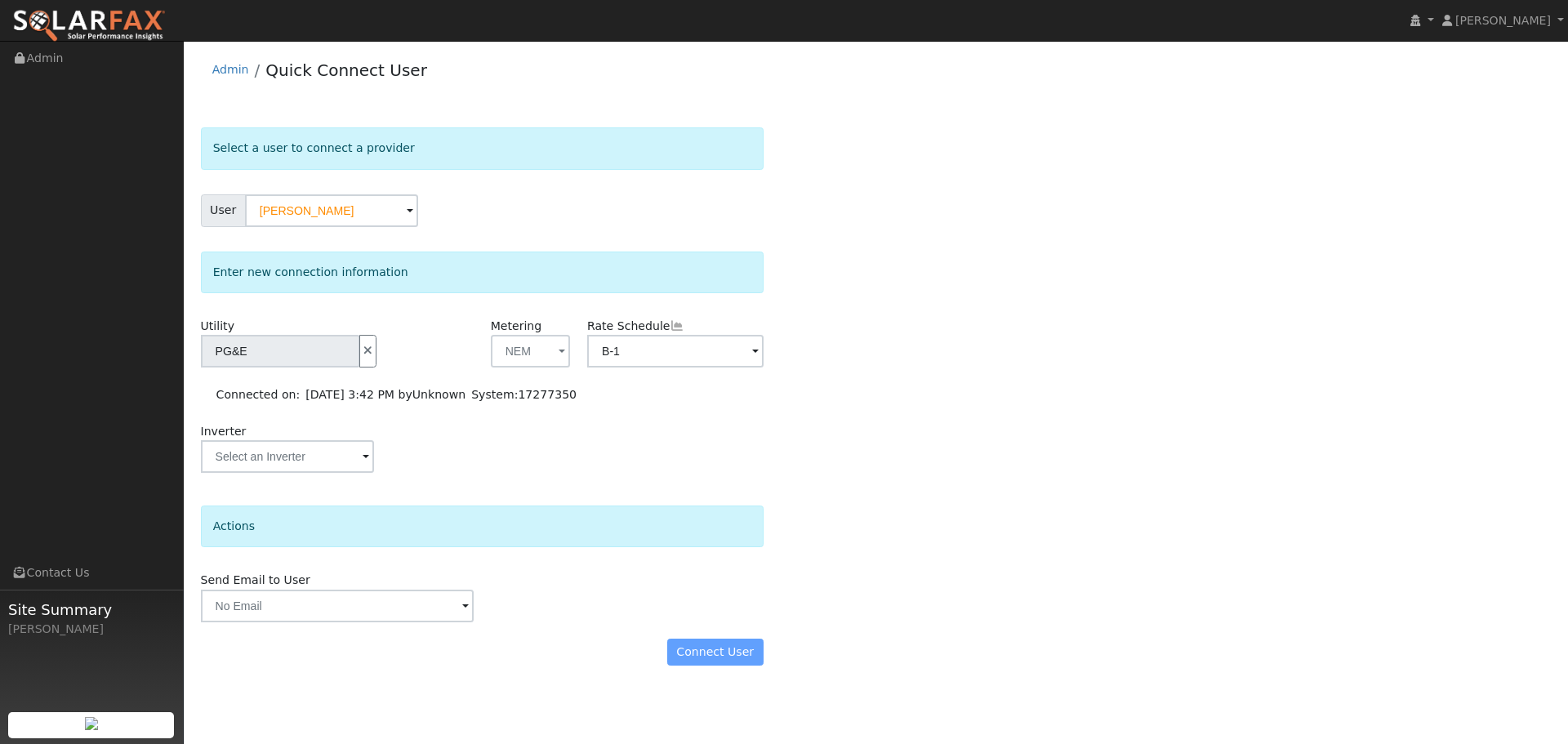
click at [726, 652] on div "Connect User" at bounding box center [481, 652] width 580 height 28
click at [694, 652] on div "Connect User" at bounding box center [481, 652] width 580 height 28
click at [858, 594] on div "Select a user to connect a provider User Caesar Choy Account Default Account De…" at bounding box center [876, 405] width 1351 height 555
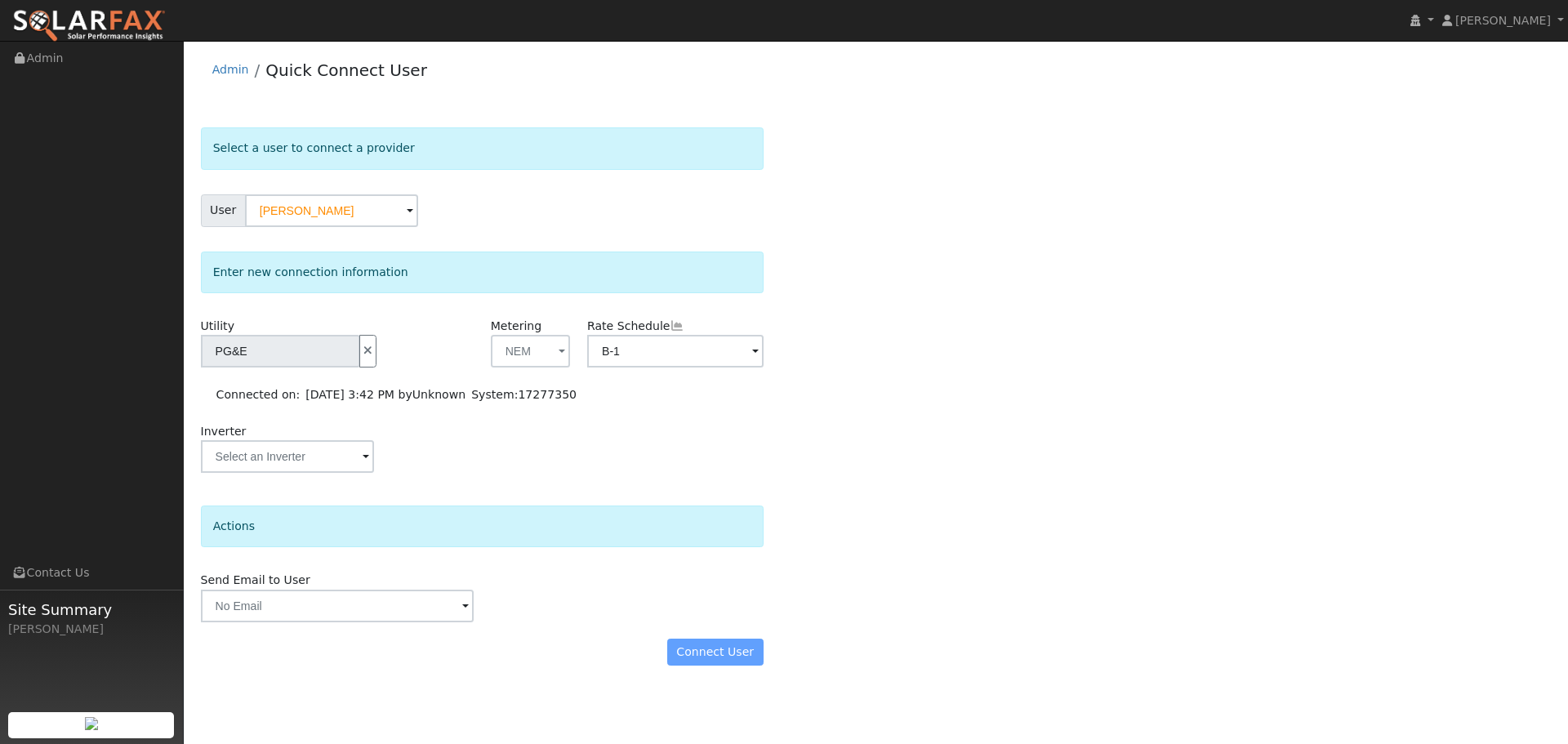
click at [693, 650] on div "Connect User" at bounding box center [481, 652] width 580 height 28
click at [239, 71] on link "Admin" at bounding box center [230, 69] width 37 height 13
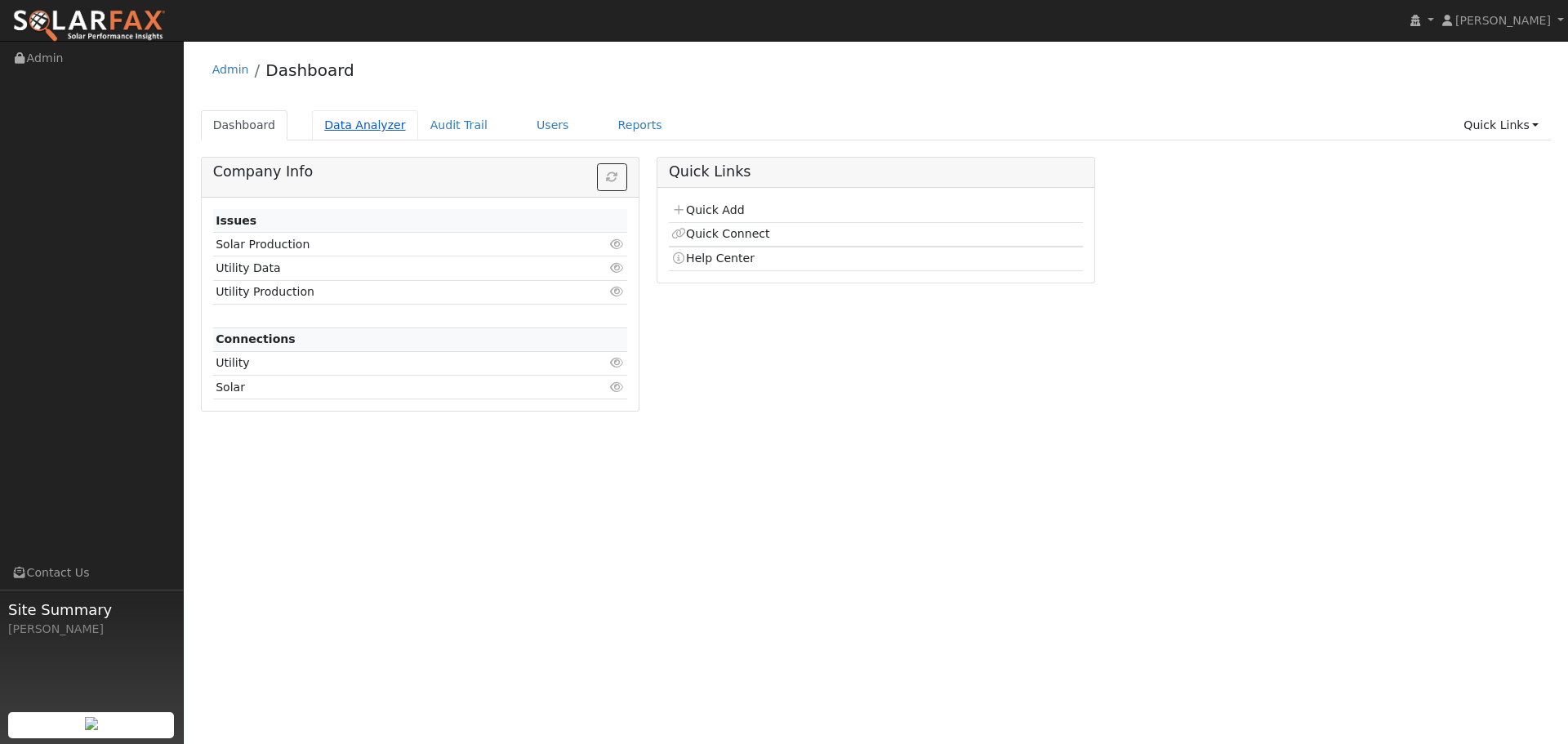
click at [335, 128] on link "Data Analyzer" at bounding box center [365, 126] width 107 height 31
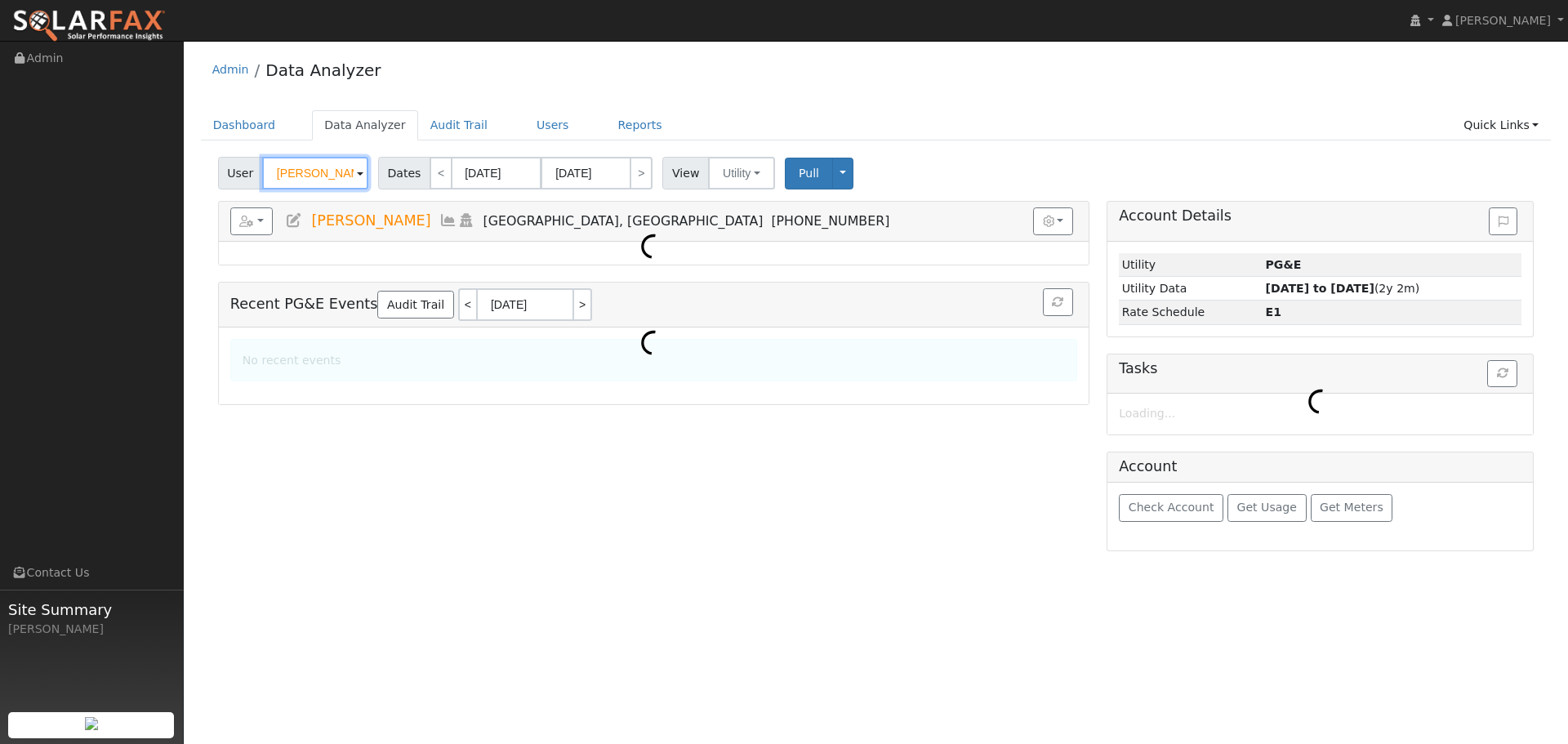
click at [319, 177] on input "[PERSON_NAME]" at bounding box center [315, 173] width 107 height 33
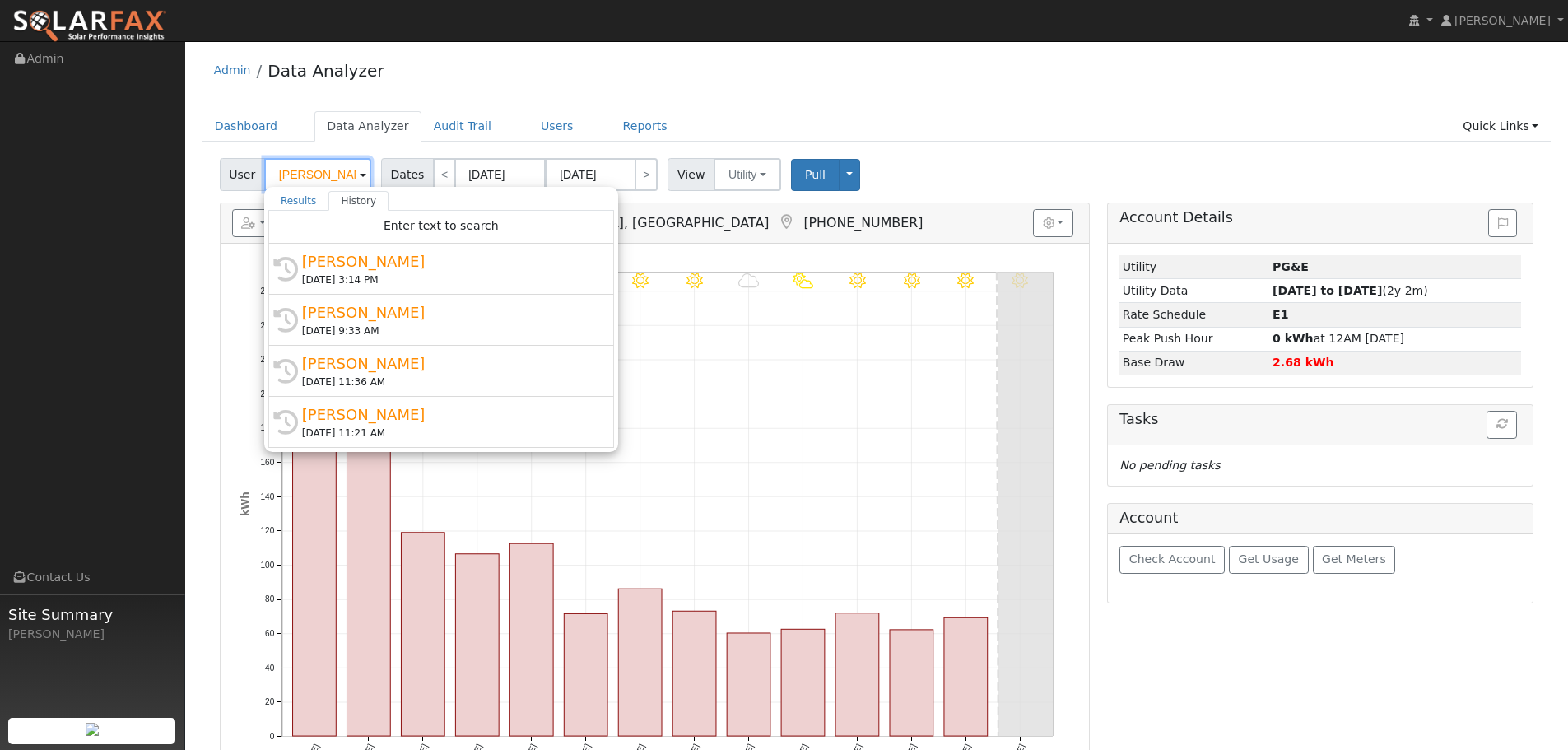
click at [326, 173] on input "[PERSON_NAME]" at bounding box center [317, 175] width 107 height 33
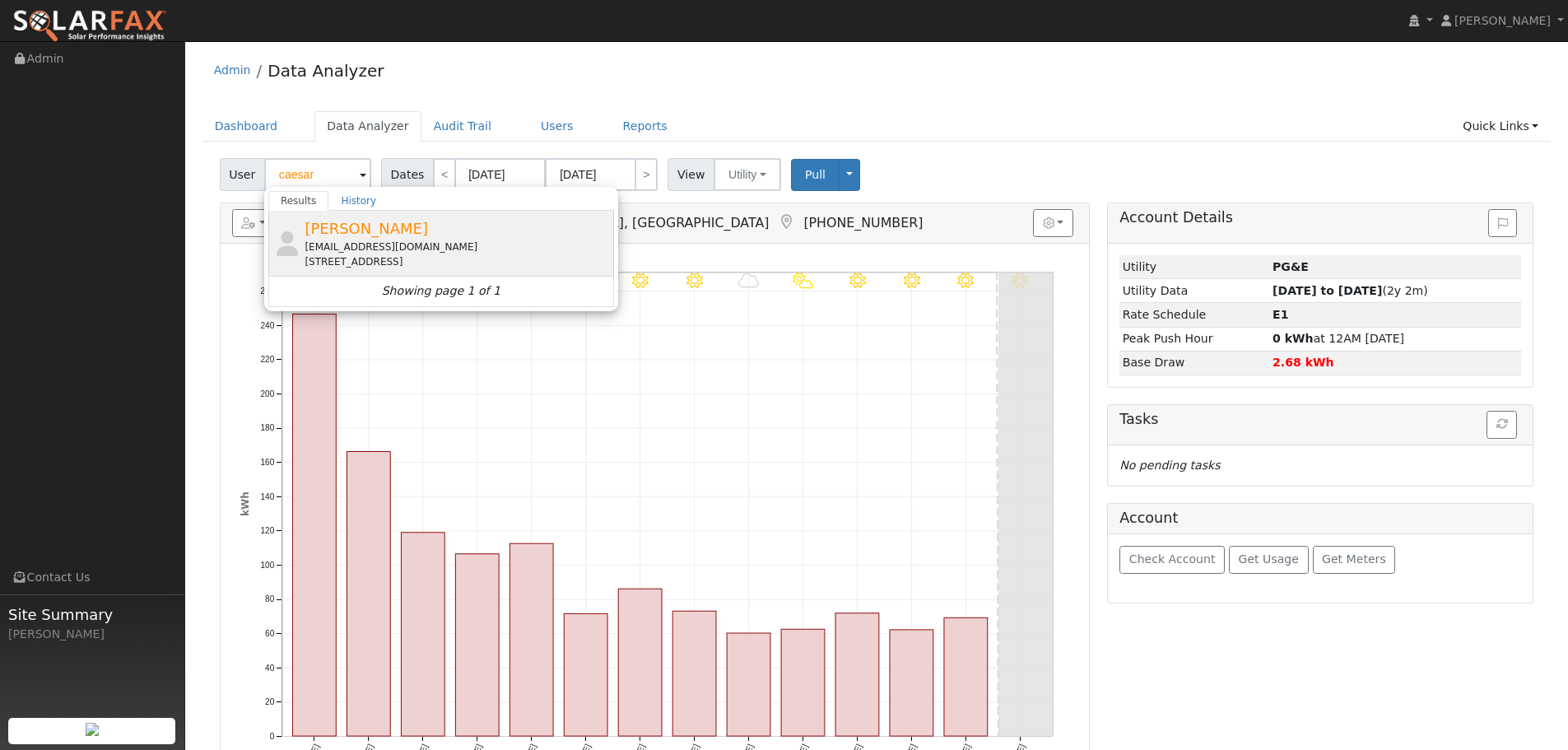
click at [385, 245] on div "[EMAIL_ADDRESS][DOMAIN_NAME]" at bounding box center [457, 247] width 305 height 15
type input "[PERSON_NAME]"
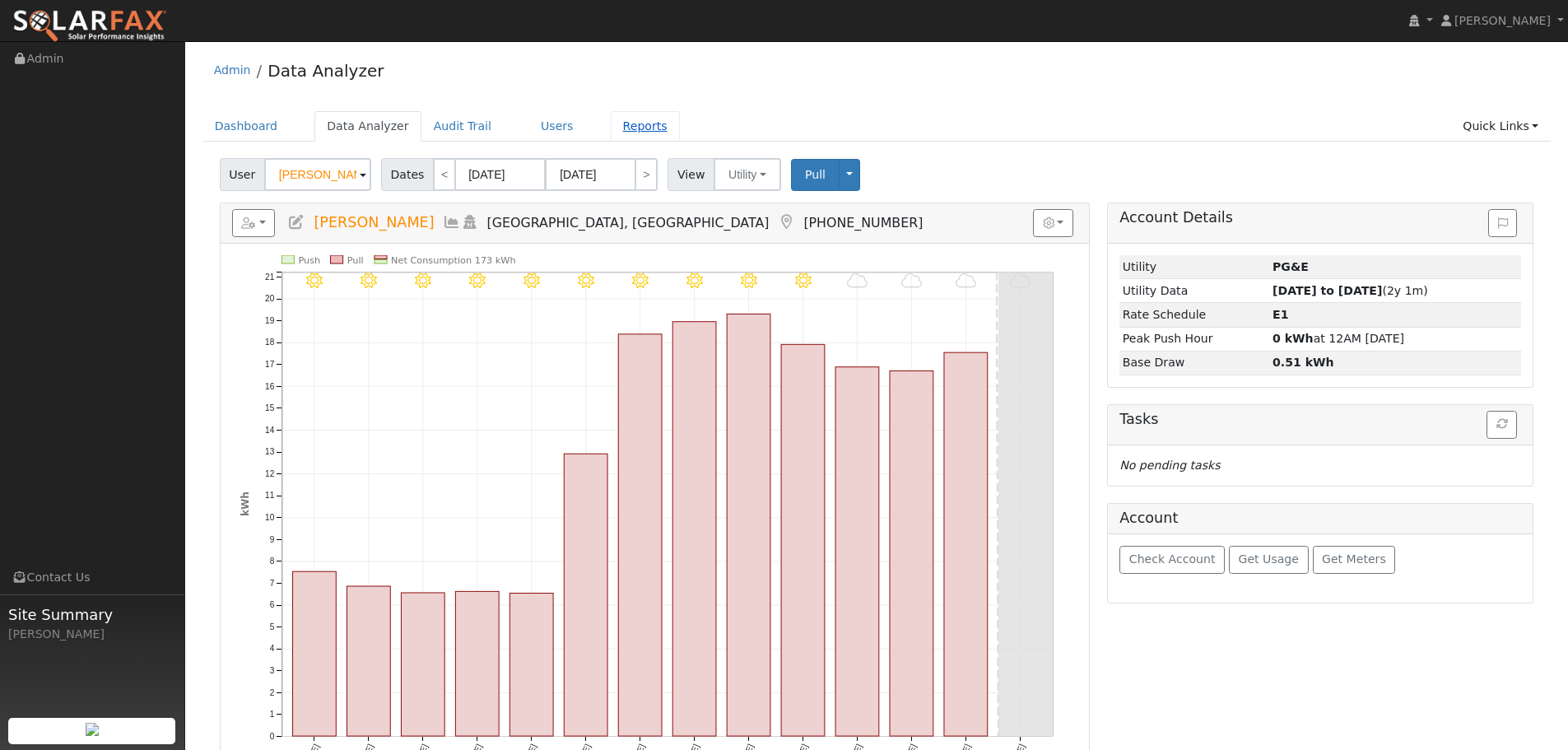
click at [611, 128] on link "Reports" at bounding box center [645, 127] width 69 height 31
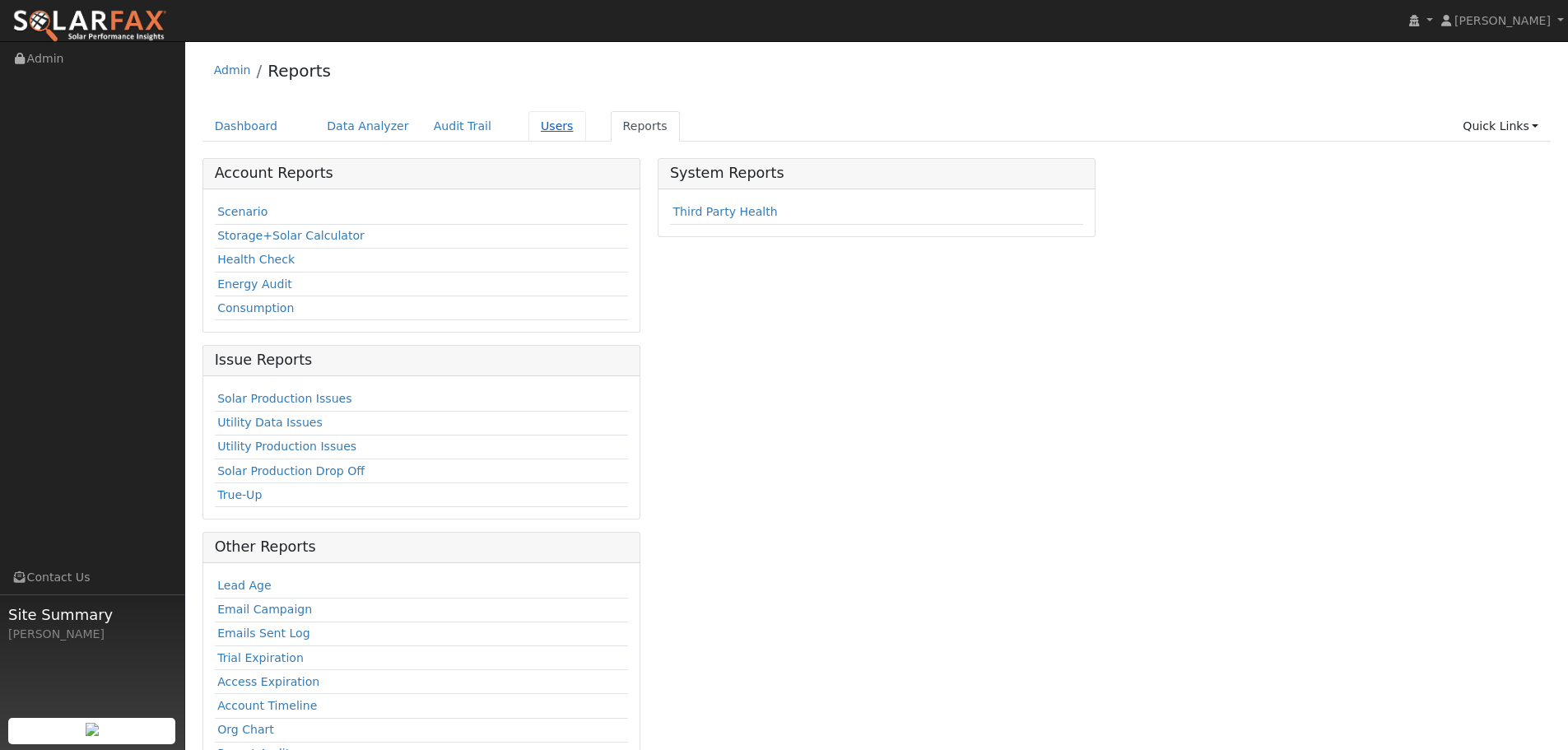
click at [542, 123] on link "Users" at bounding box center [557, 127] width 57 height 31
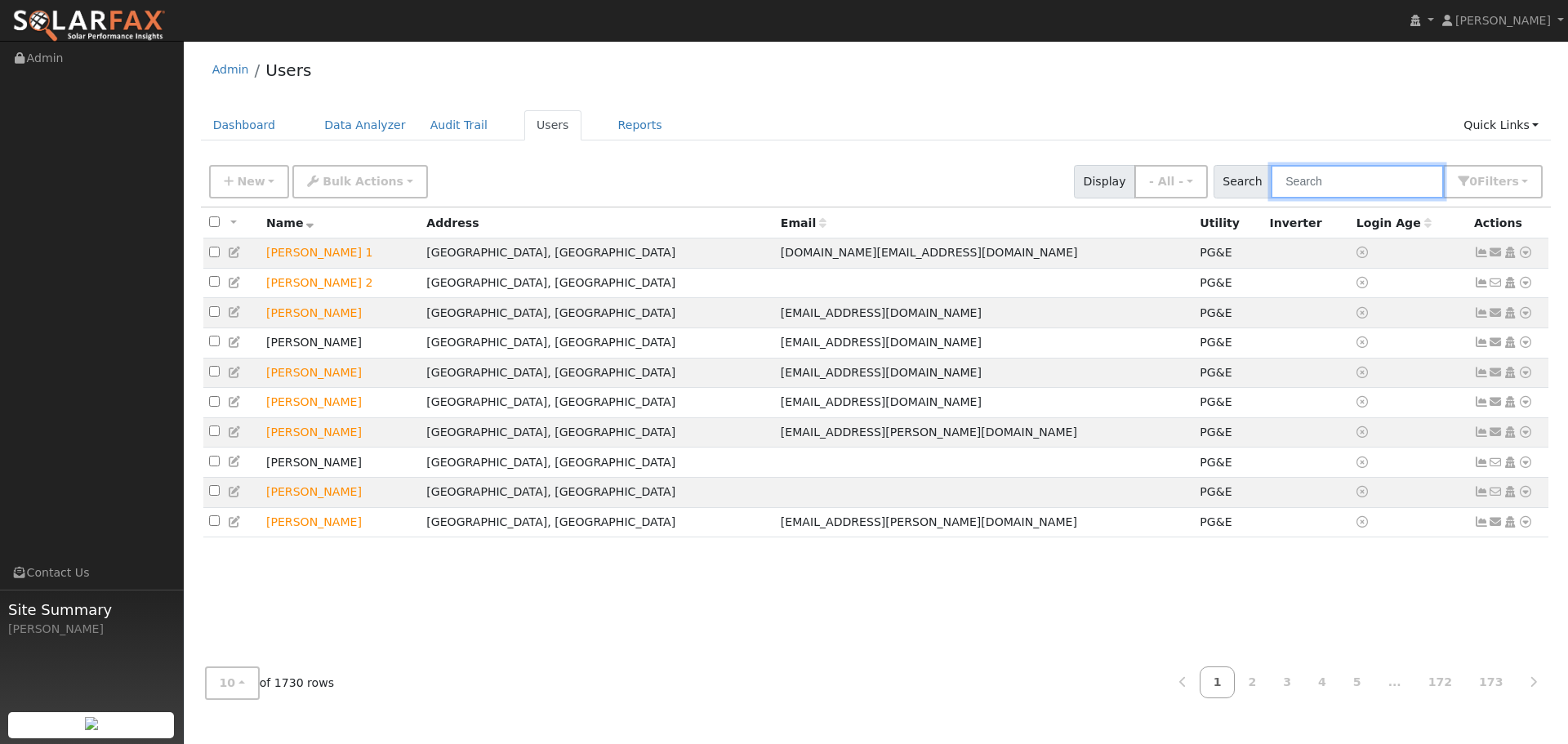
click at [1310, 182] on input "text" at bounding box center [1357, 182] width 173 height 34
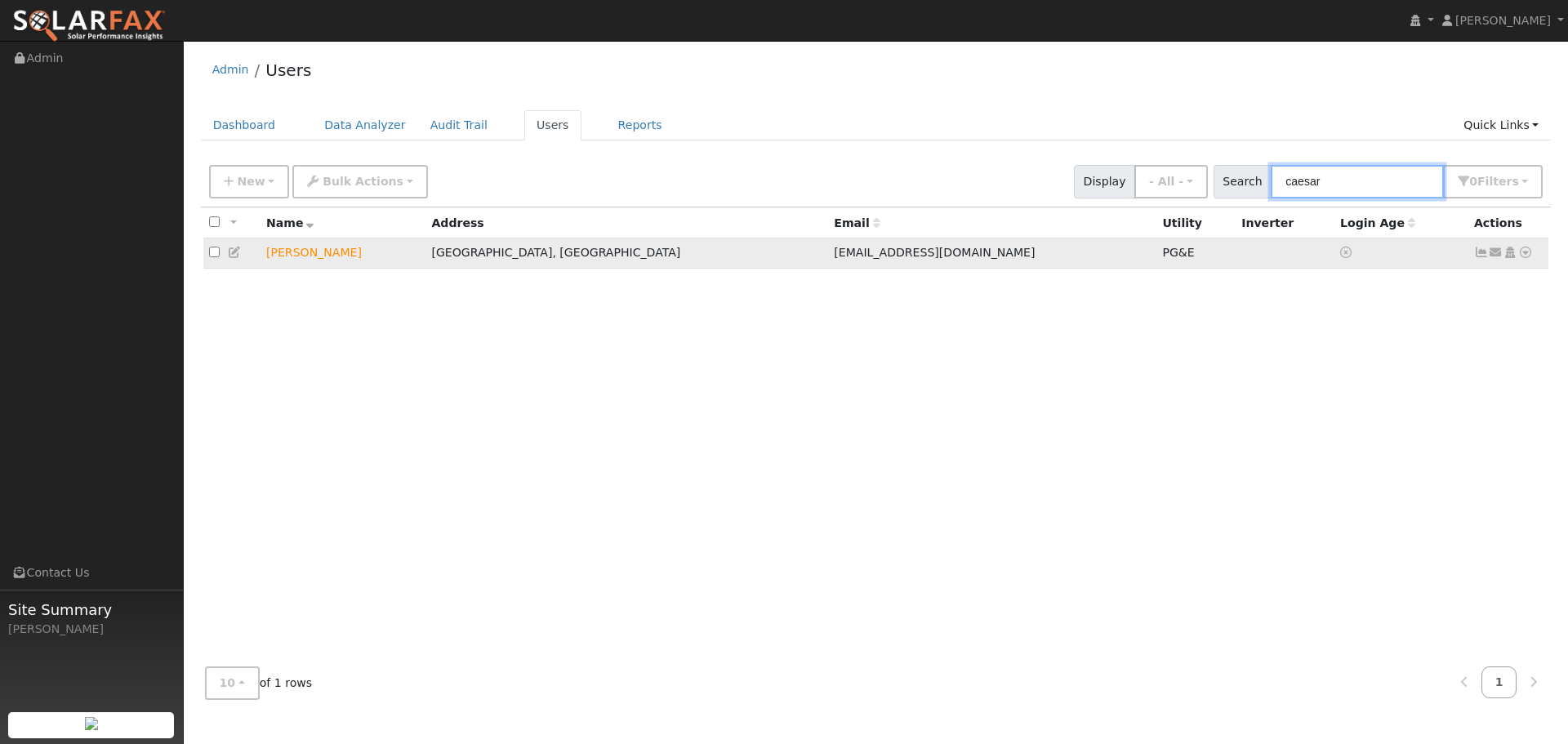
type input "caesar"
click at [310, 257] on td "Caesar Choy" at bounding box center [343, 254] width 165 height 31
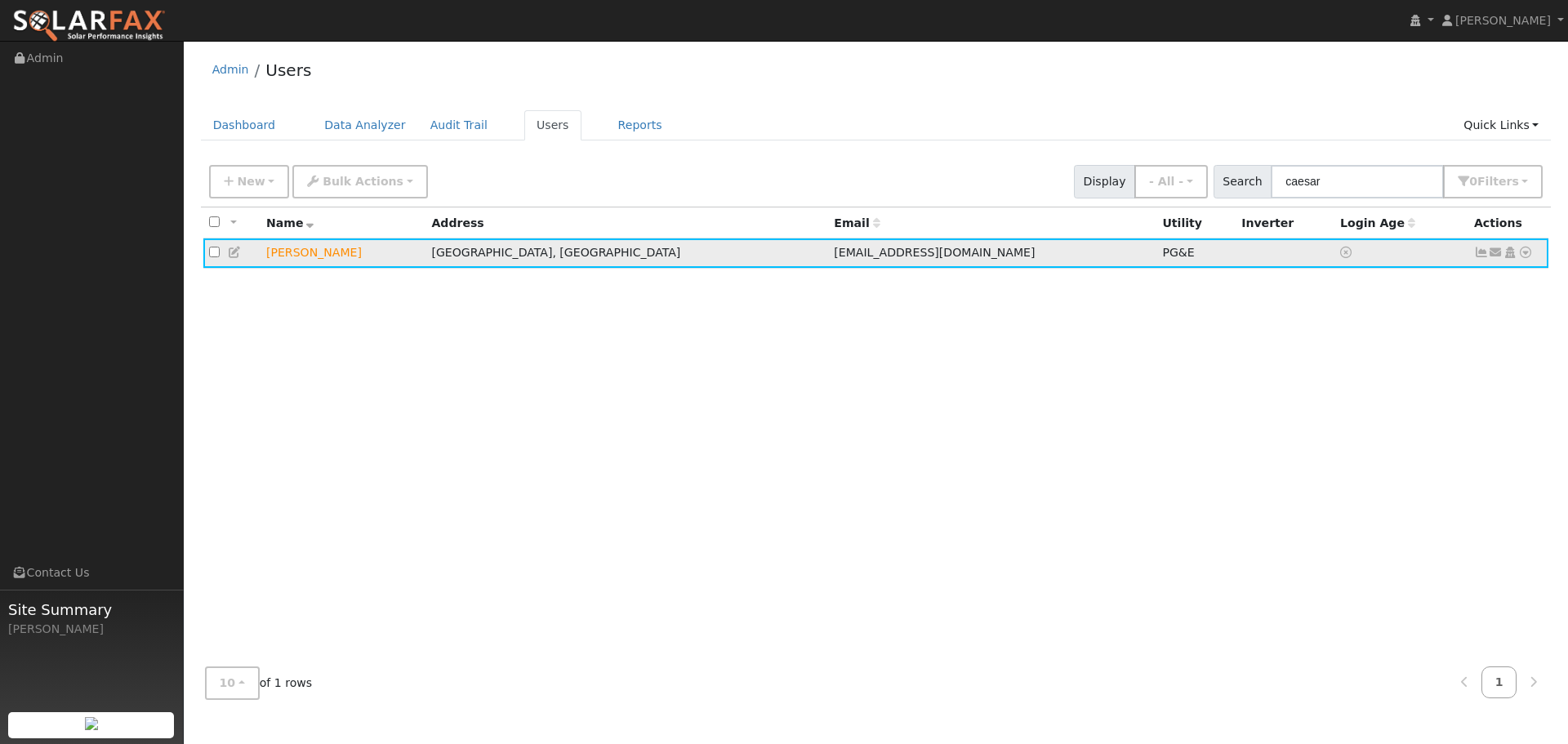
click at [306, 257] on td "[PERSON_NAME]" at bounding box center [343, 254] width 165 height 31
click at [314, 256] on td "[PERSON_NAME]" at bounding box center [343, 254] width 165 height 31
click at [320, 257] on td "[PERSON_NAME]" at bounding box center [343, 254] width 165 height 31
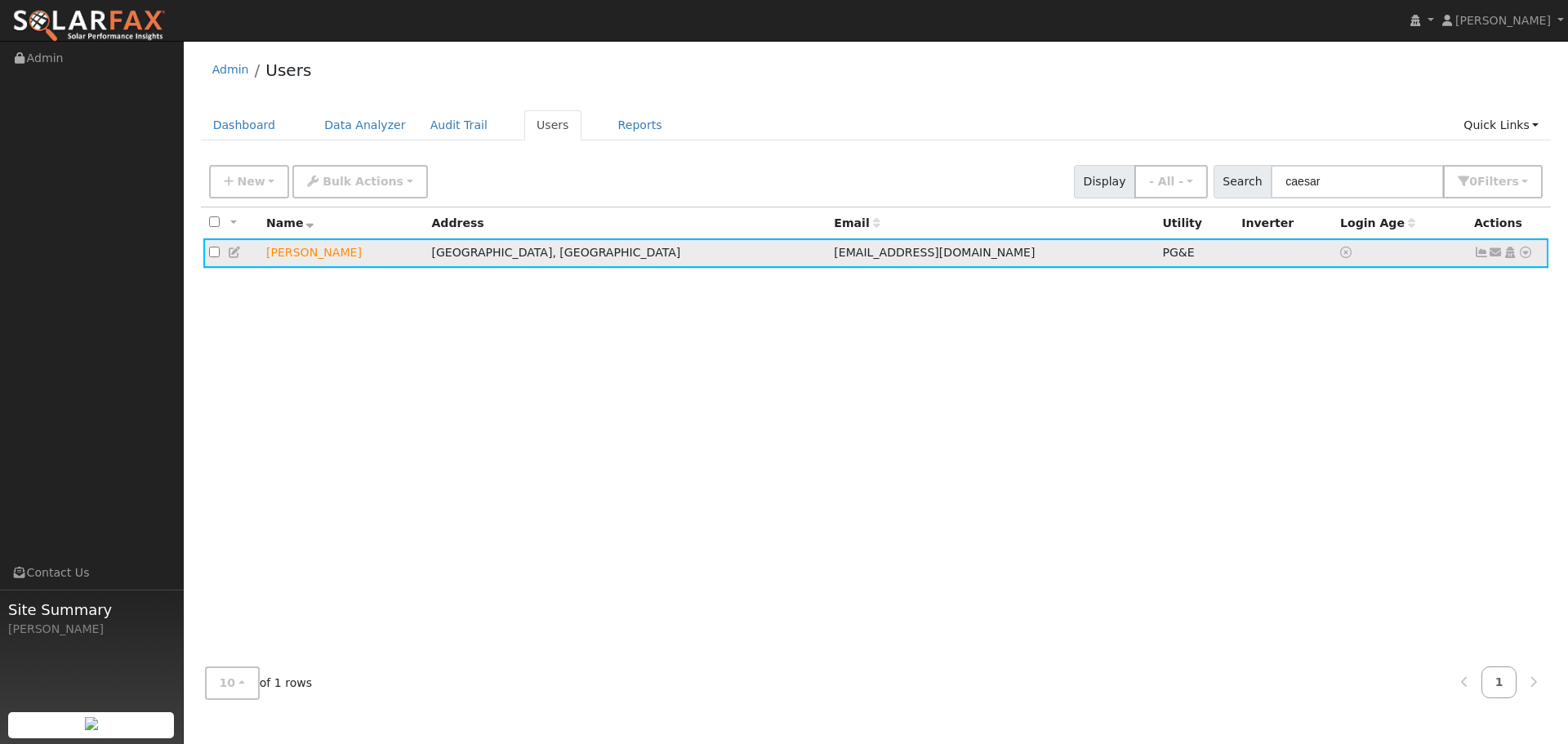
click at [264, 257] on td "[PERSON_NAME]" at bounding box center [343, 254] width 165 height 31
click at [267, 256] on td "Caesar Choy" at bounding box center [343, 254] width 165 height 31
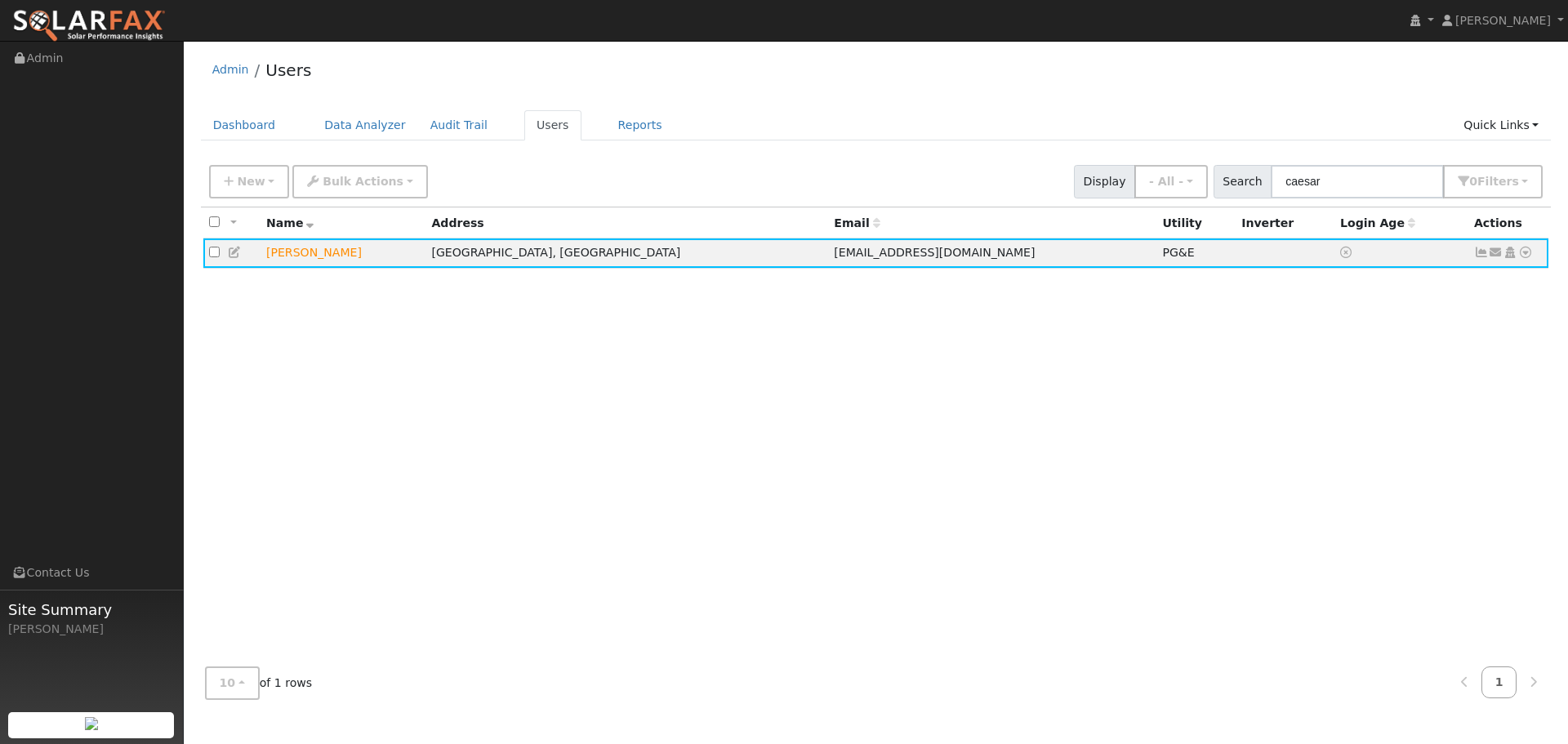
click at [329, 327] on div "All None All on page None on page Name Address Email Utility Inverter Login Age…" at bounding box center [876, 430] width 1351 height 447
click at [1496, 128] on link "Quick Links" at bounding box center [1501, 126] width 100 height 31
click at [1316, 107] on div "Admin Users Dashboard Data Analyzer Audit Trail Users Reports Quick Links Quick…" at bounding box center [875, 380] width 1368 height 663
click at [608, 123] on link "Reports" at bounding box center [640, 126] width 69 height 31
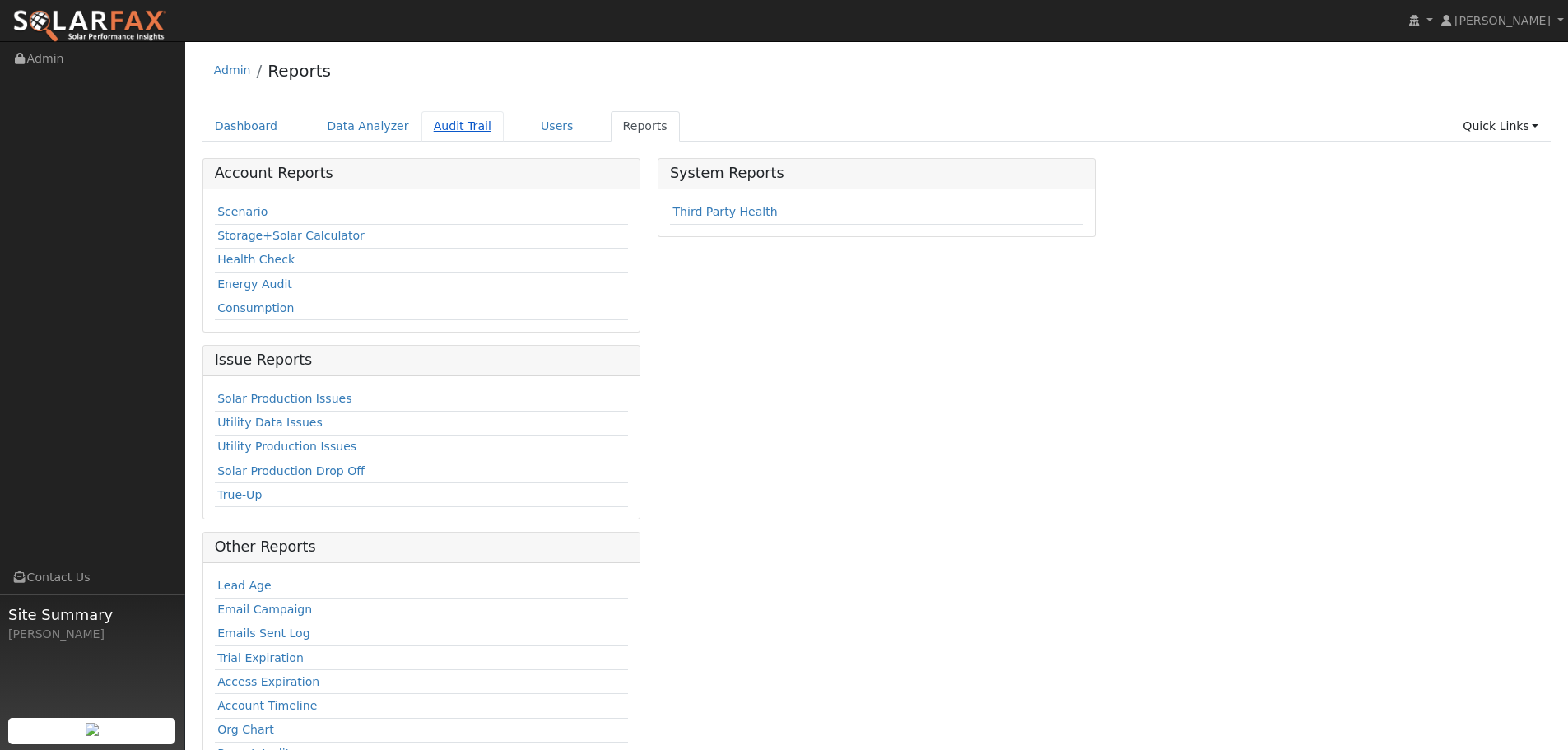
click at [454, 131] on link "Audit Trail" at bounding box center [462, 127] width 82 height 31
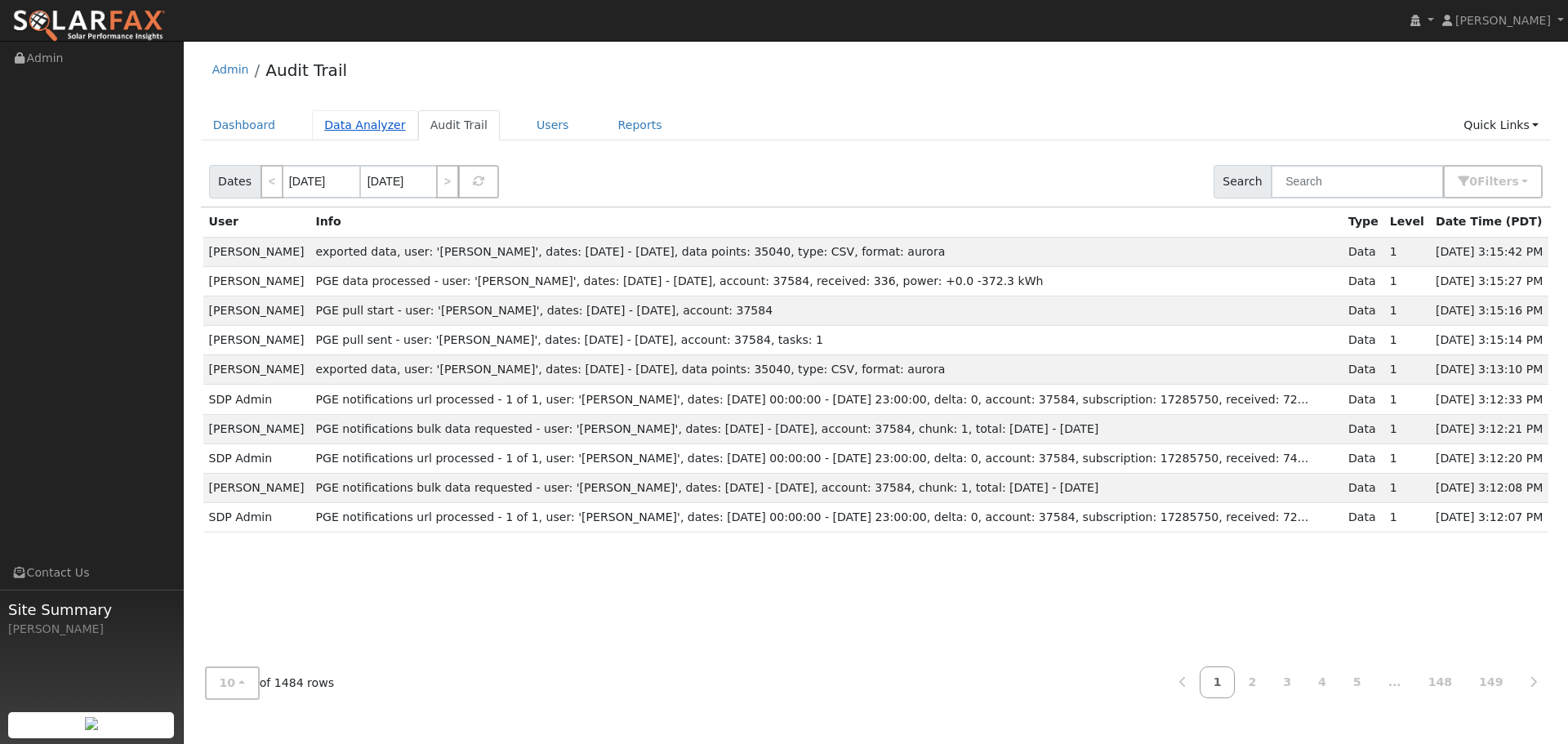
click at [358, 122] on link "Data Analyzer" at bounding box center [365, 126] width 107 height 31
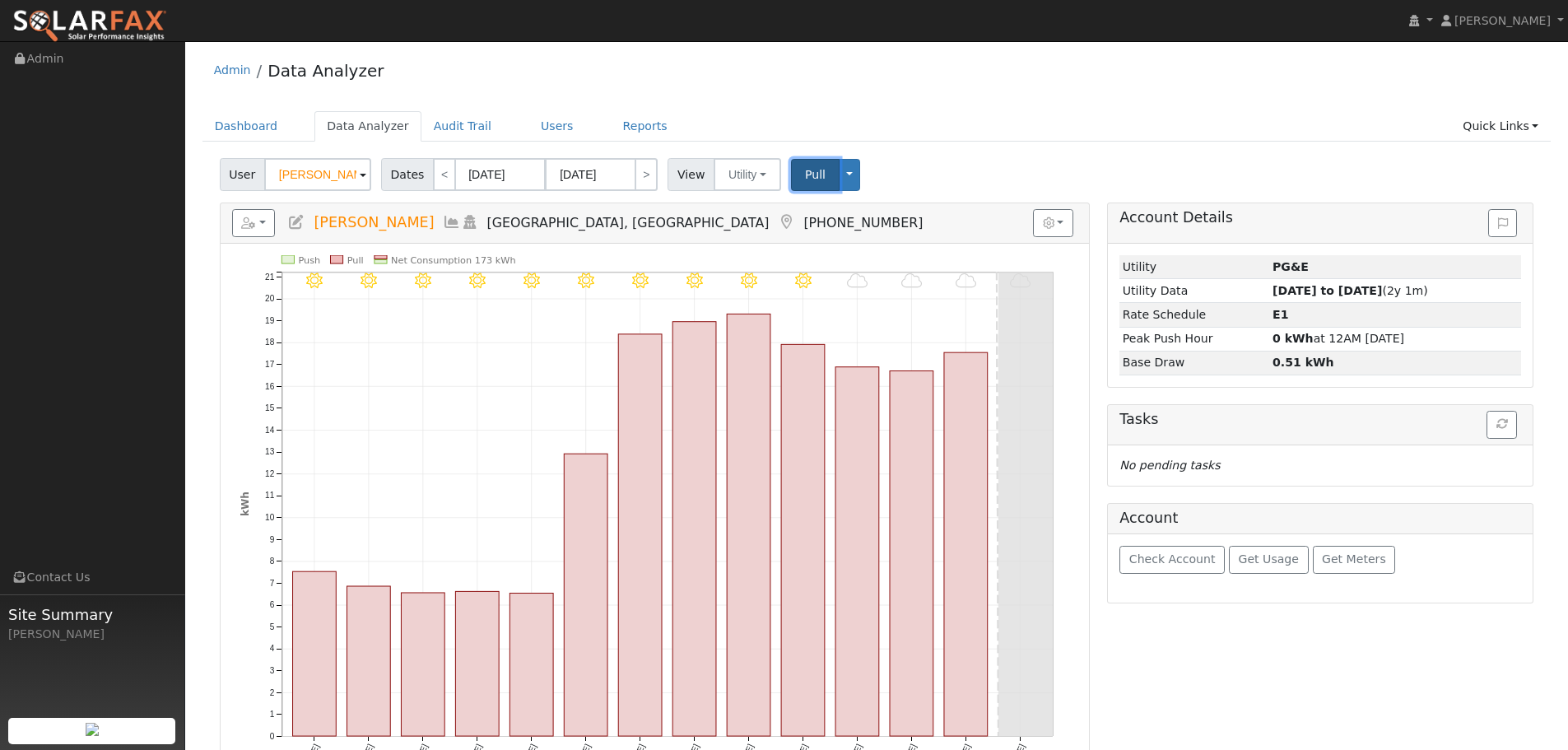
click at [791, 178] on button "Pull" at bounding box center [816, 175] width 48 height 32
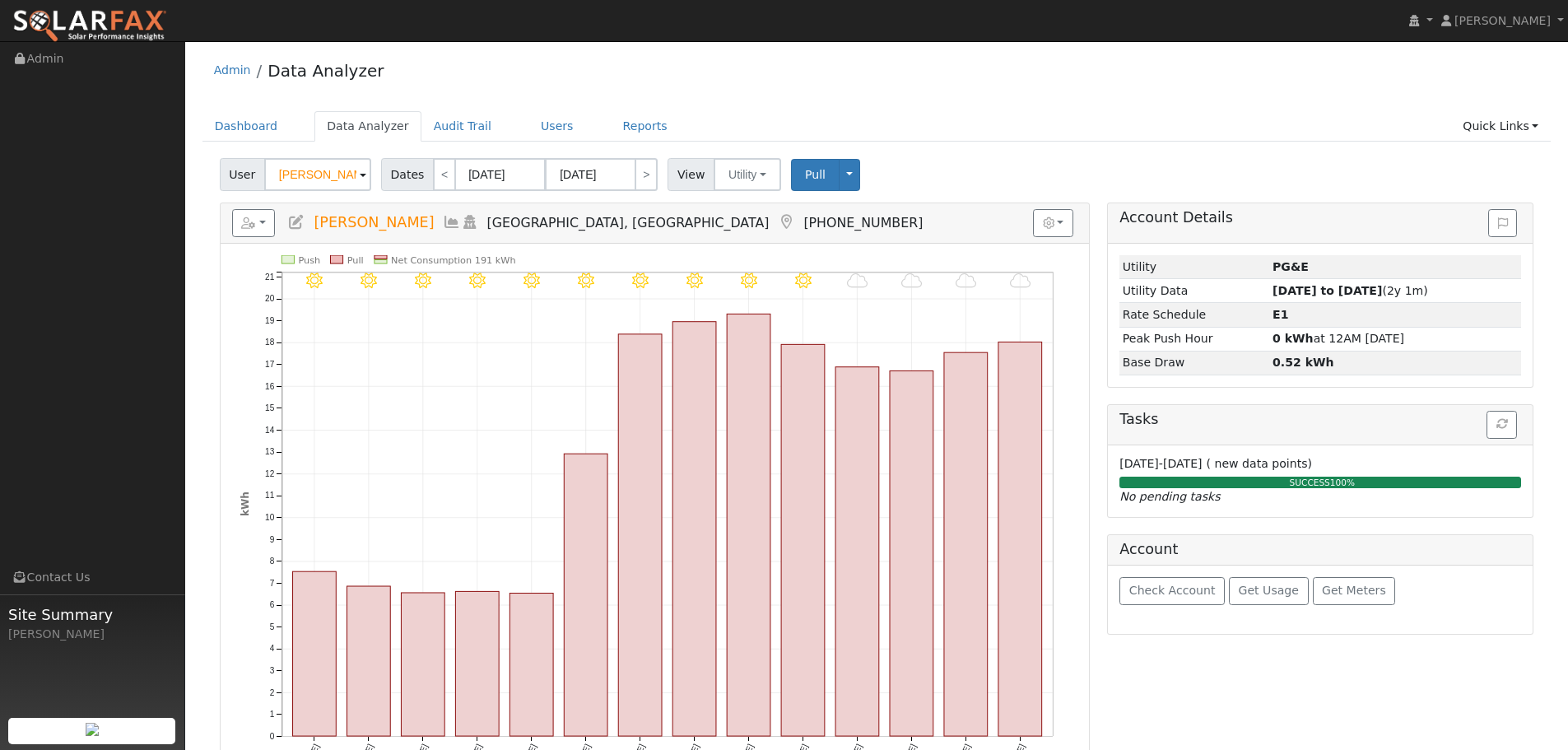
click at [1045, 149] on div "Dashboard Data Analyzer Audit Trail Users Reports Quick Links Quick Add Quick C…" at bounding box center [876, 135] width 1349 height 47
click at [1123, 148] on div "Dashboard Data Analyzer Audit Trail Users Reports Quick Links Quick Add Quick C…" at bounding box center [876, 135] width 1349 height 47
click at [1506, 423] on icon "button" at bounding box center [1502, 424] width 12 height 12
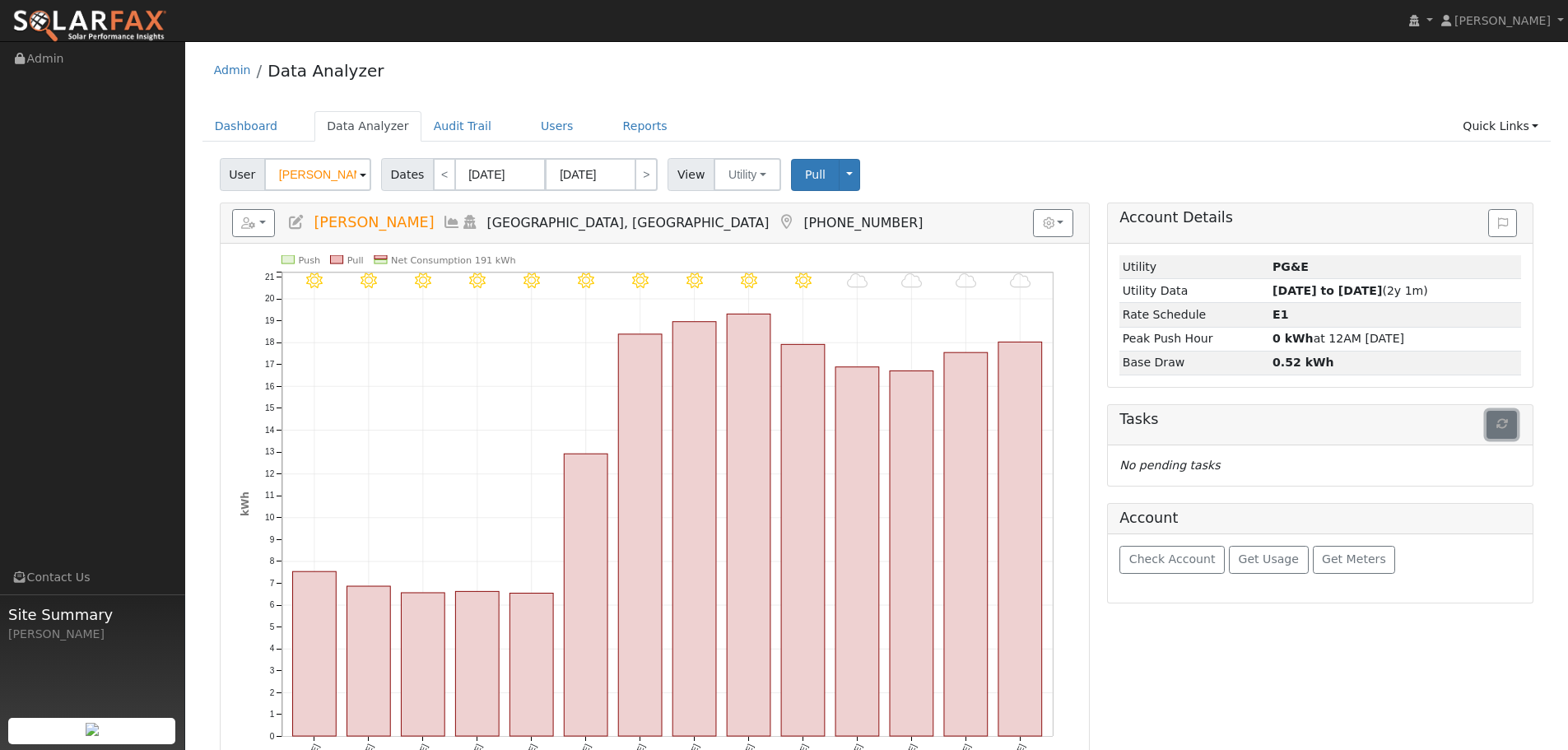
click at [1499, 427] on icon "button" at bounding box center [1502, 424] width 12 height 12
click at [805, 179] on span "Pull" at bounding box center [815, 175] width 21 height 13
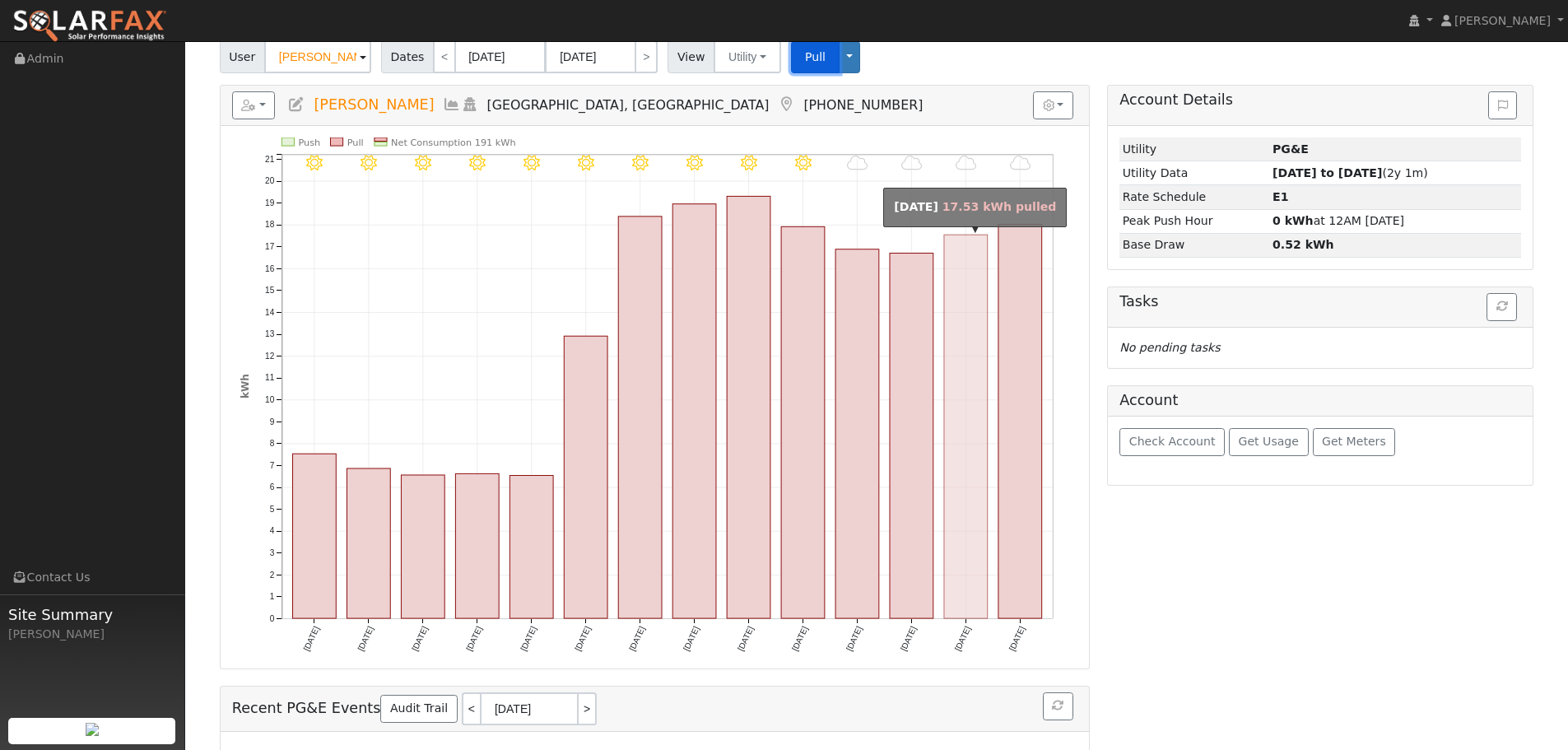
scroll to position [280, 0]
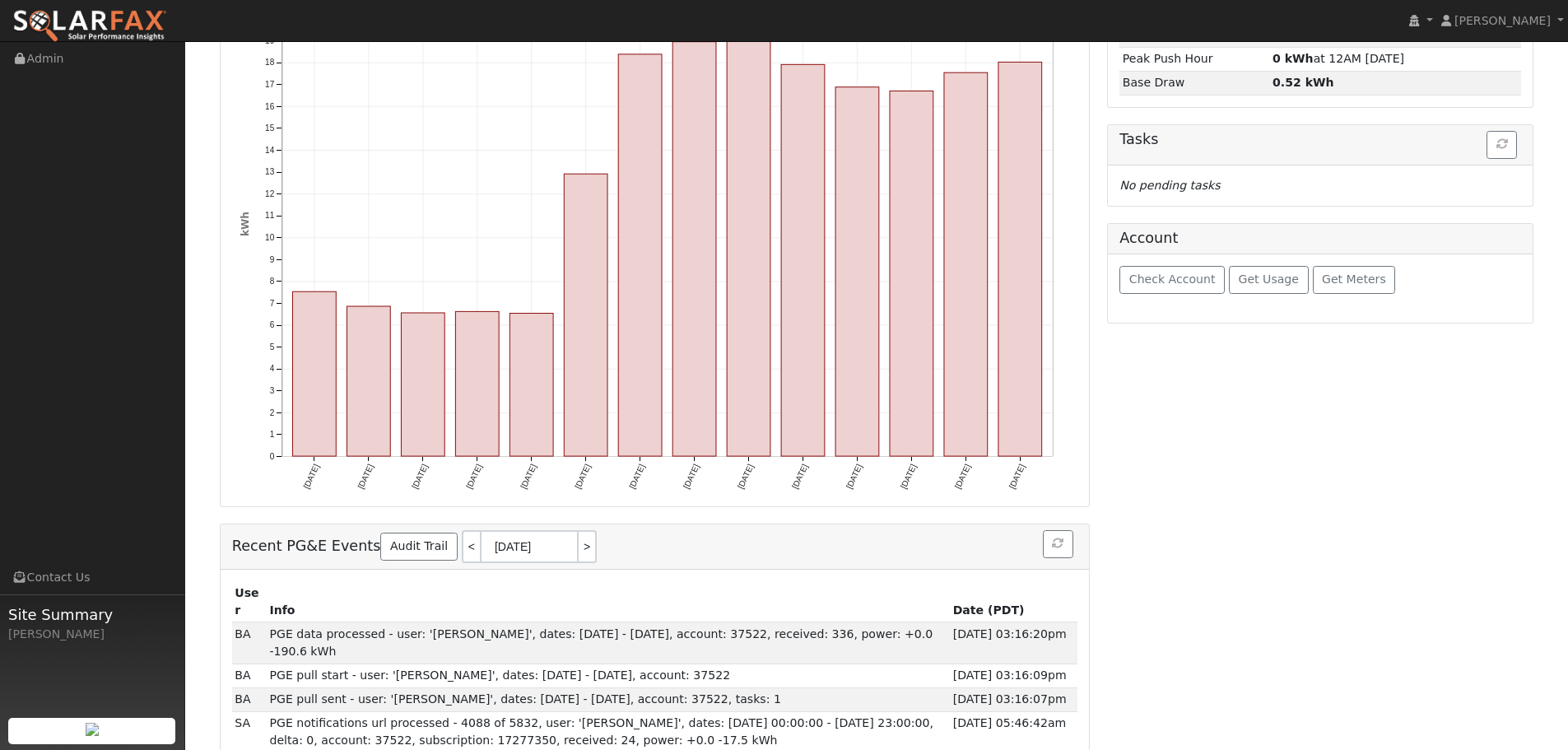
click at [1254, 576] on div "Account Details Issue History Date By Flag Comment Type No Issue History Loadin…" at bounding box center [1320, 350] width 444 height 855
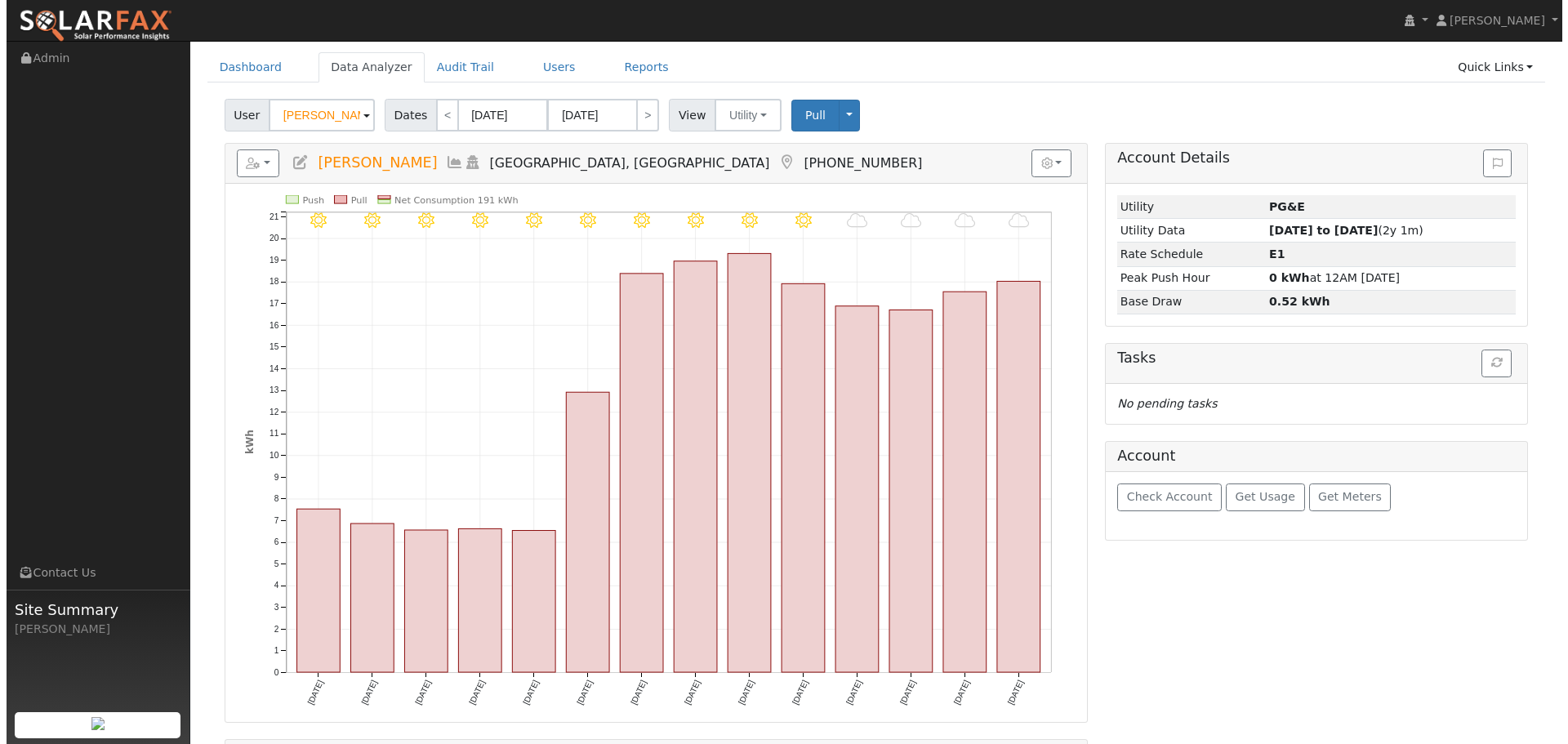
scroll to position [0, 0]
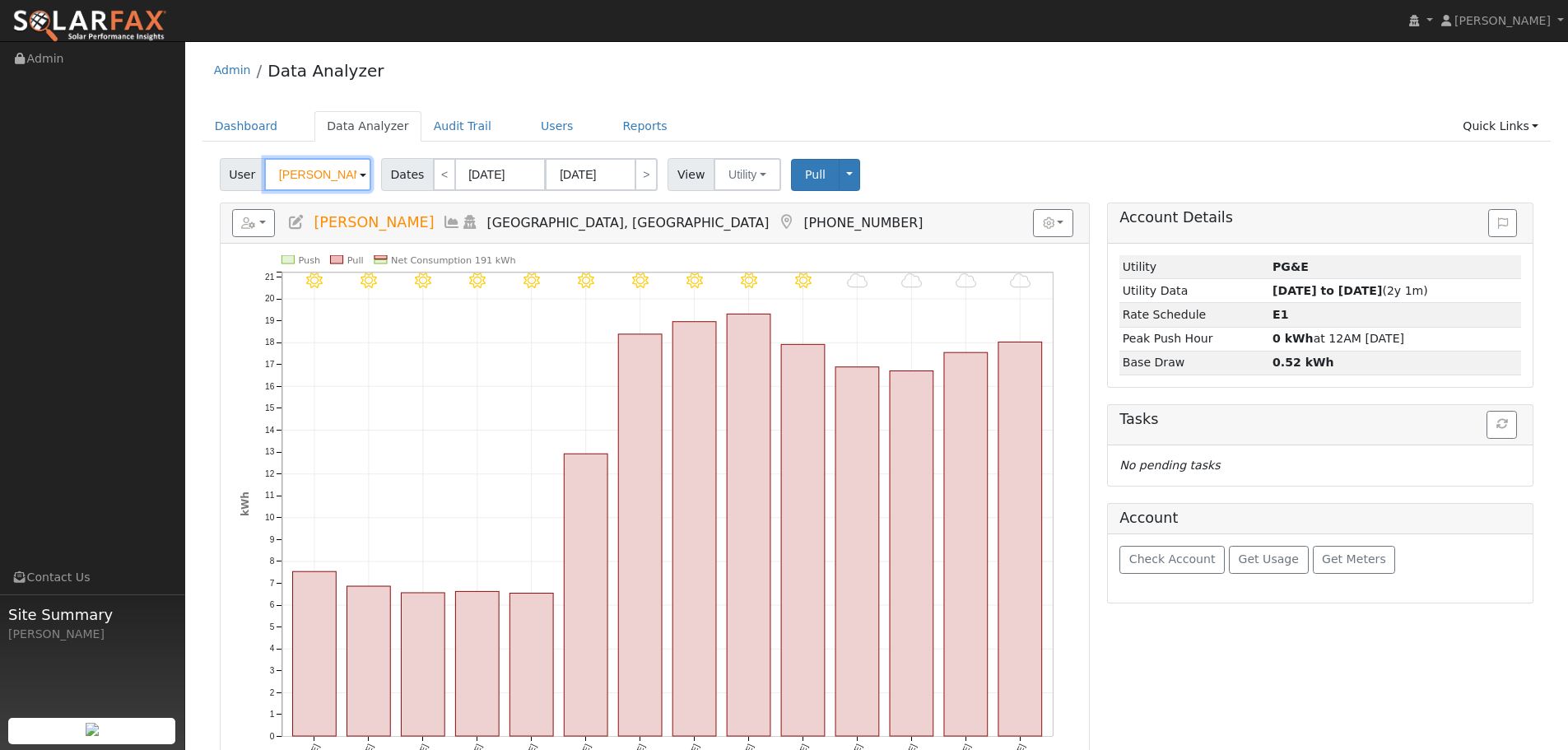
click at [309, 173] on input "[PERSON_NAME]" at bounding box center [317, 175] width 107 height 33
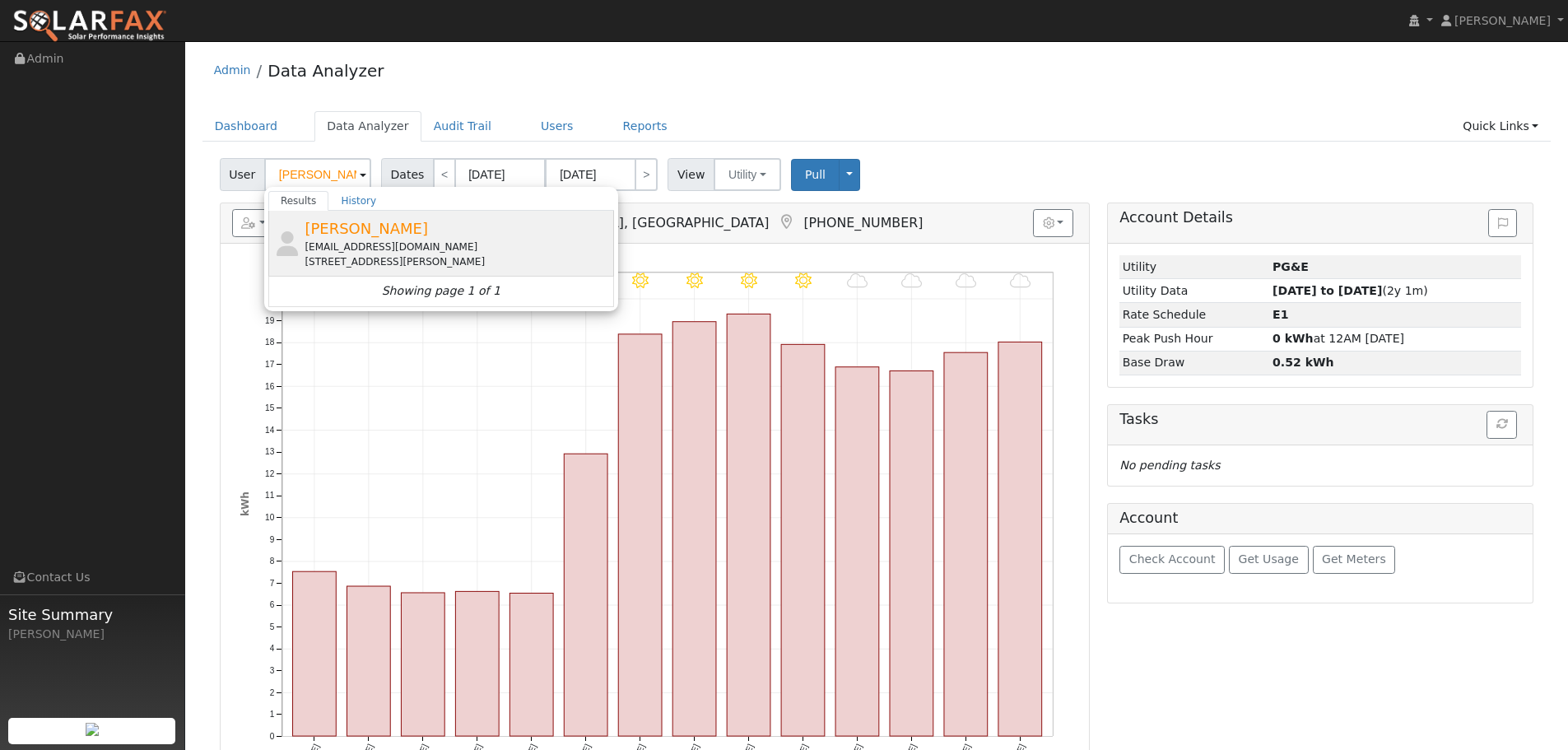
click at [376, 250] on div "[EMAIL_ADDRESS][DOMAIN_NAME]" at bounding box center [457, 247] width 305 height 15
type input "[PERSON_NAME]"
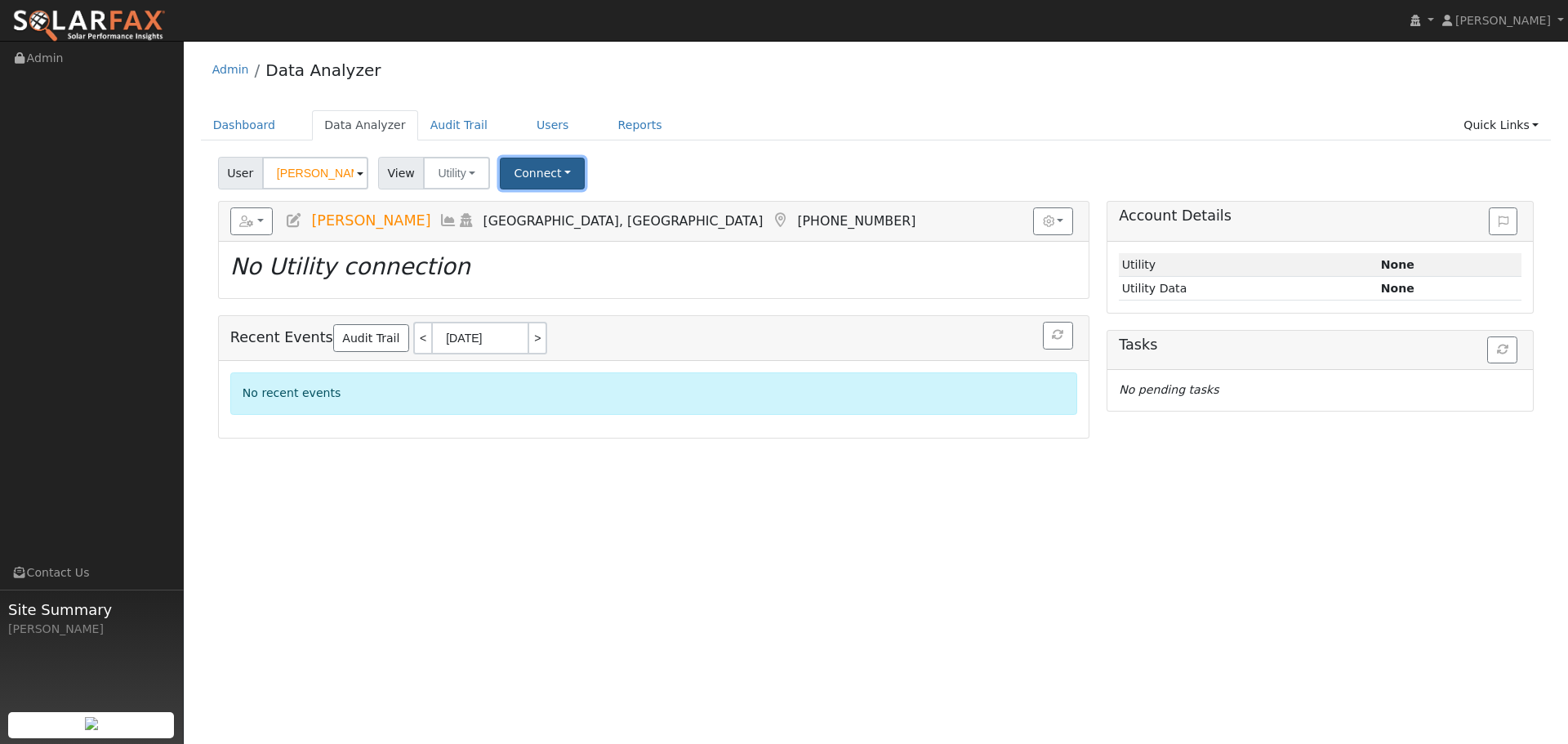
click at [527, 177] on button "Connect" at bounding box center [542, 173] width 85 height 32
click at [540, 205] on link "Select a Provider" at bounding box center [565, 209] width 127 height 23
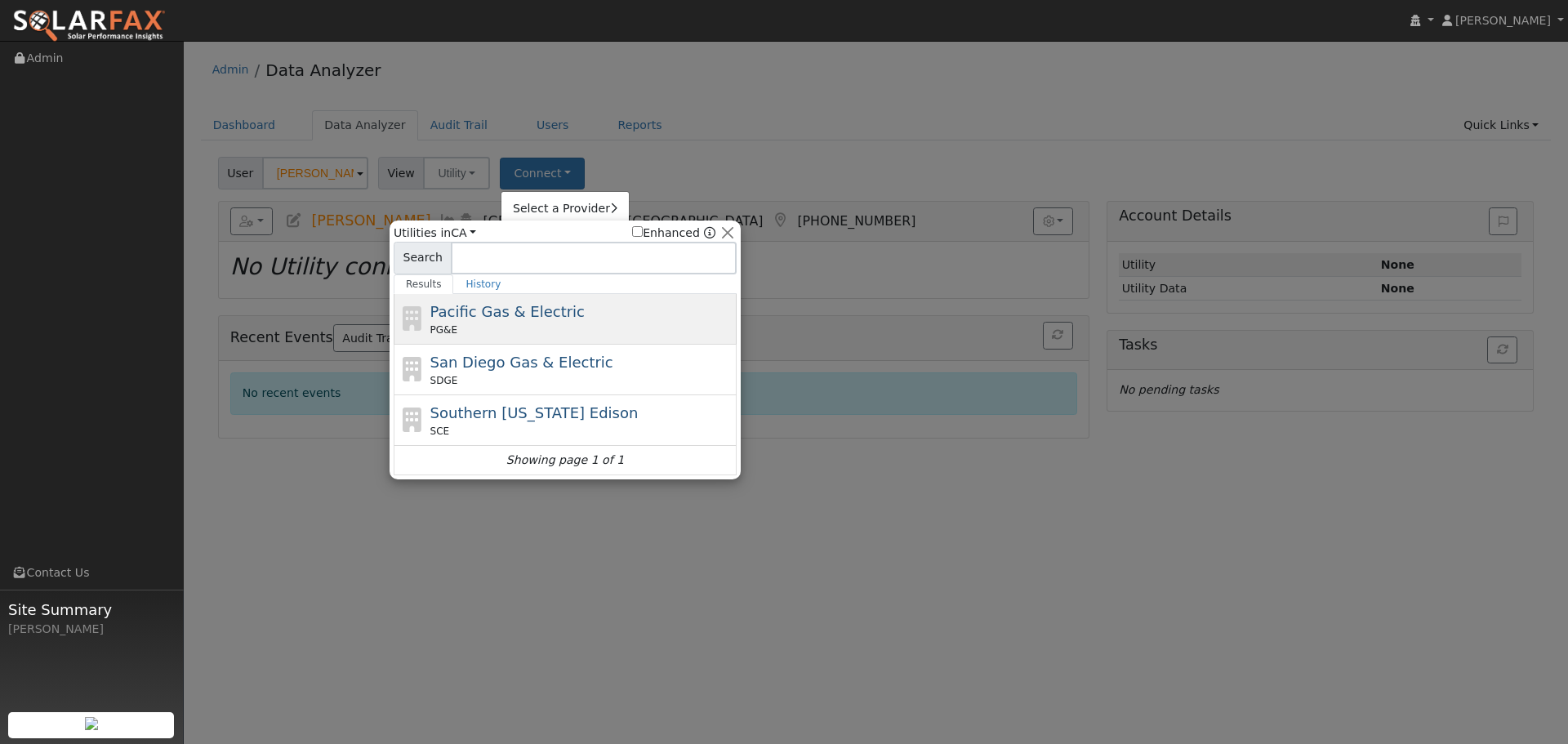
click at [516, 310] on span "Pacific Gas & Electric" at bounding box center [507, 311] width 154 height 17
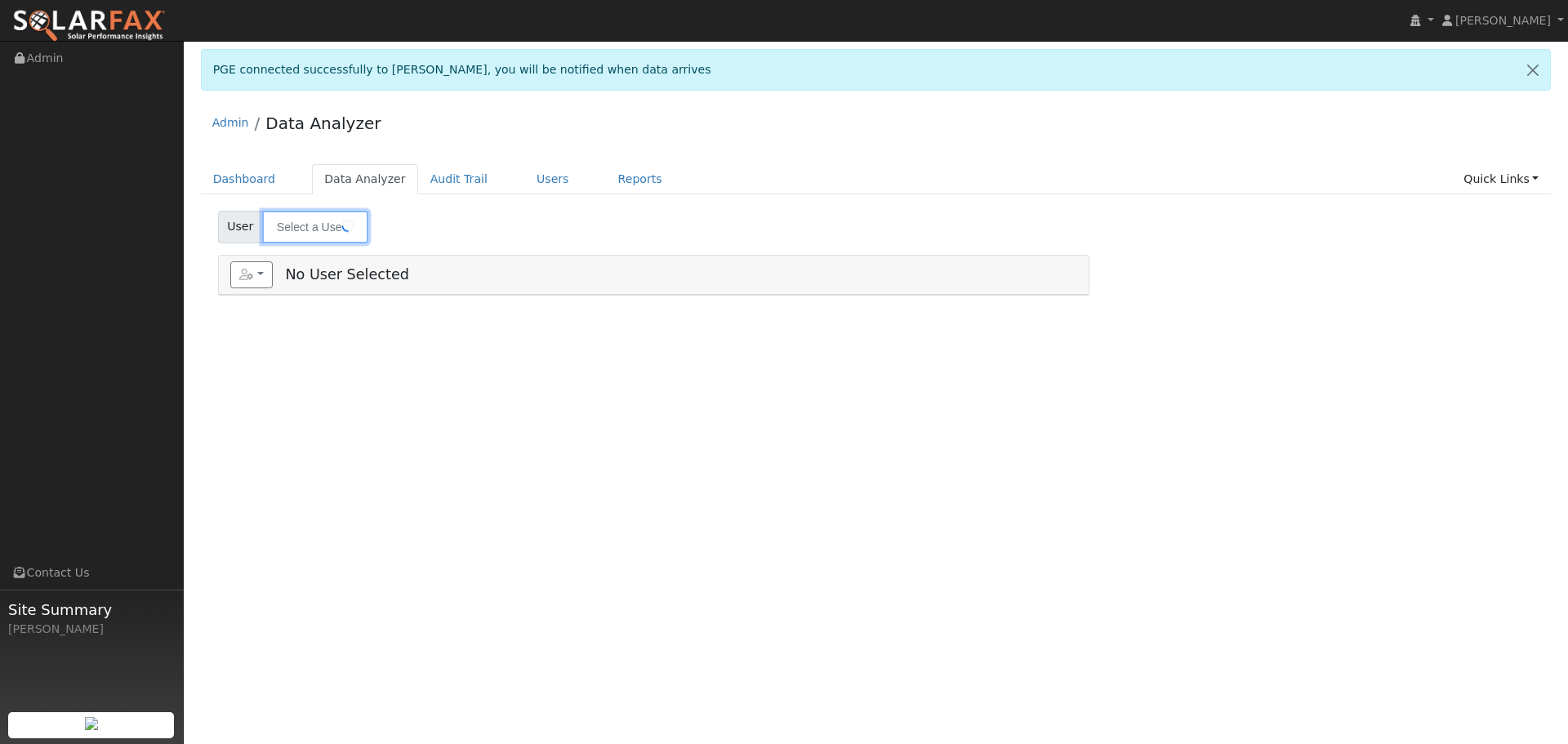
type input "[PERSON_NAME]"
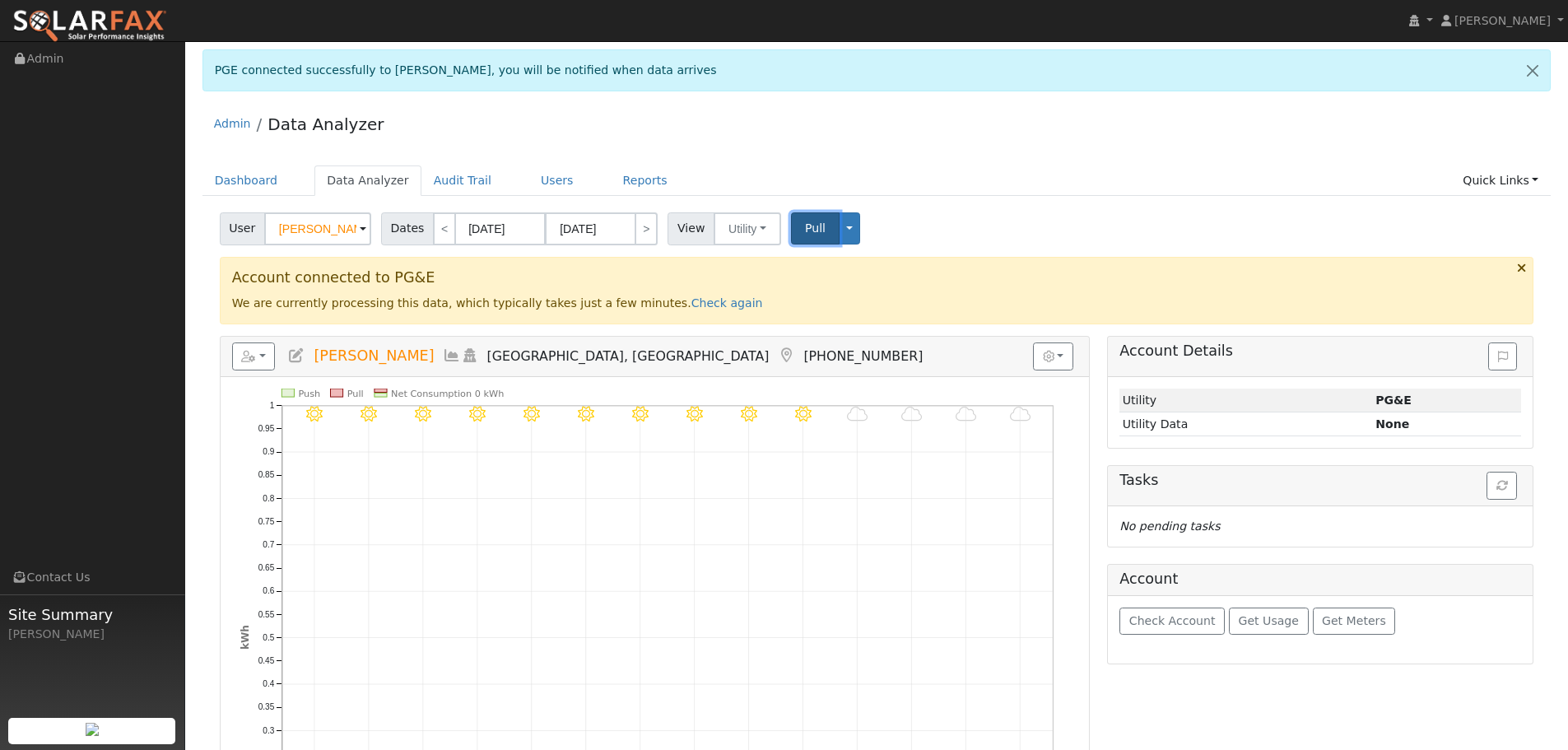
click at [805, 227] on span "Pull" at bounding box center [815, 228] width 21 height 13
